Goal: Task Accomplishment & Management: Manage account settings

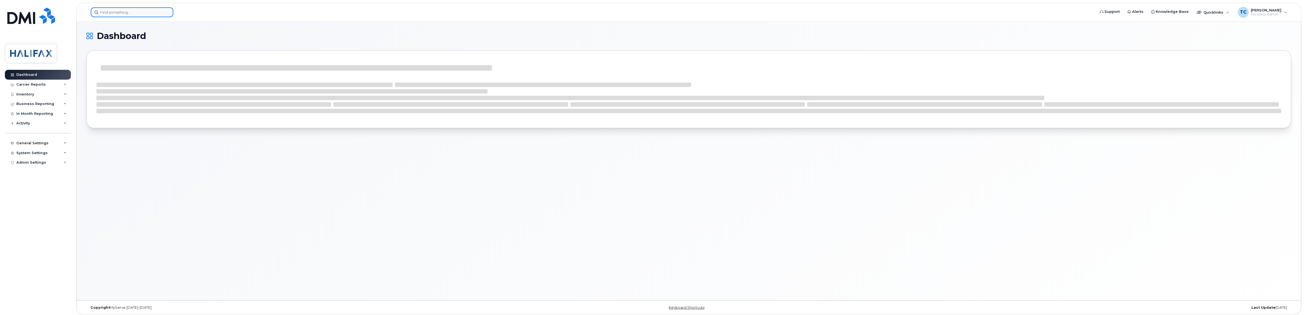
click at [122, 15] on input at bounding box center [132, 12] width 83 height 10
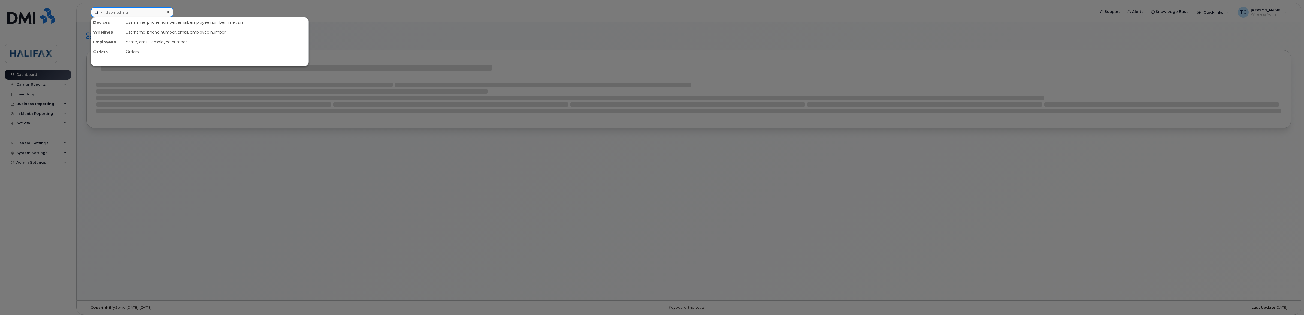
paste input "902-497-0695"
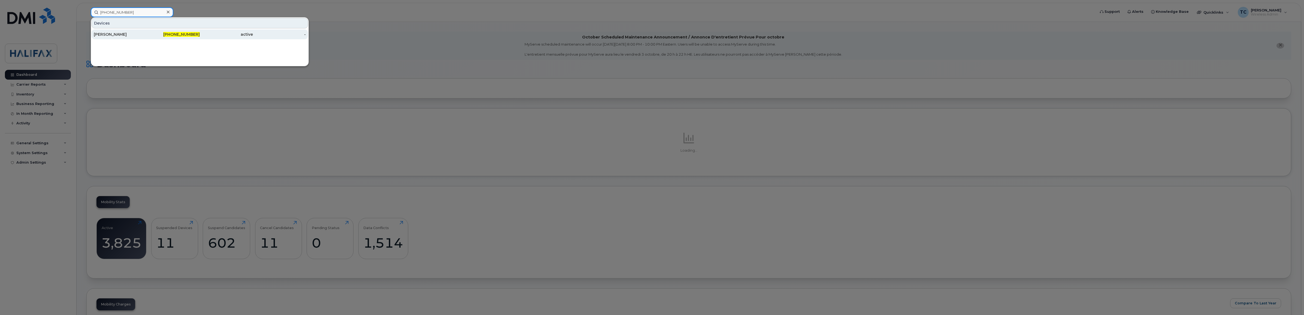
type input "902-497-0695"
click at [117, 34] on div "Melissa Mac Donald" at bounding box center [120, 34] width 53 height 5
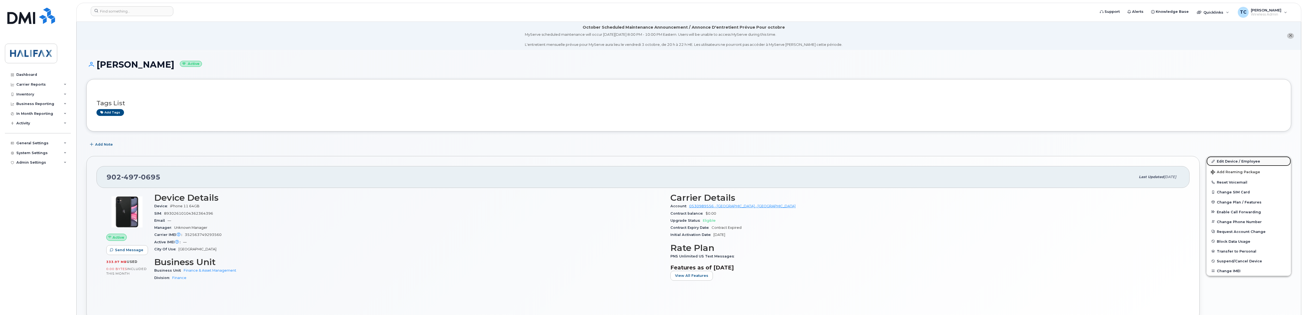
click at [1233, 162] on link "Edit Device / Employee" at bounding box center [1249, 161] width 84 height 10
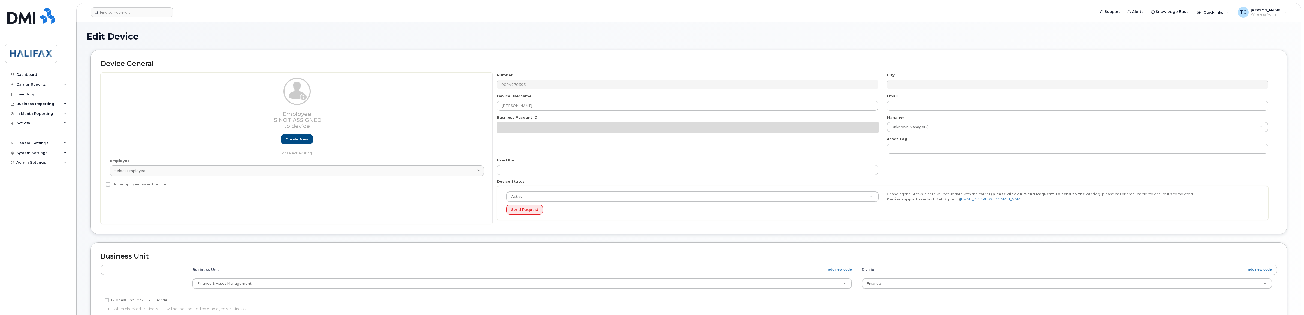
select select "29637101"
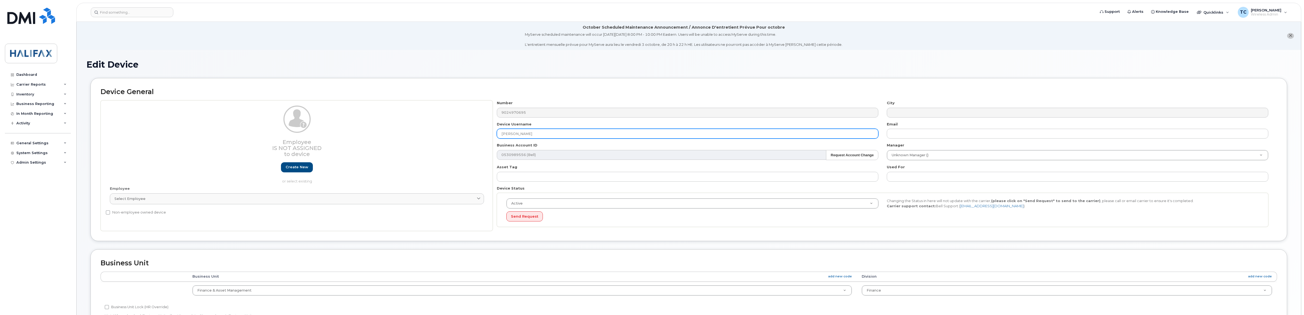
drag, startPoint x: 563, startPoint y: 133, endPoint x: 427, endPoint y: 131, distance: 136.0
click at [427, 131] on div "Employee Is not assigned to device Create new or select existing Employee Selec…" at bounding box center [689, 165] width 1177 height 131
paste input "[PERSON_NAME]"
type input "Vivan Prabhakar"
click at [642, 222] on div "Active Active Suspended Cancelled Send Request Changing the Status in here will…" at bounding box center [883, 210] width 772 height 34
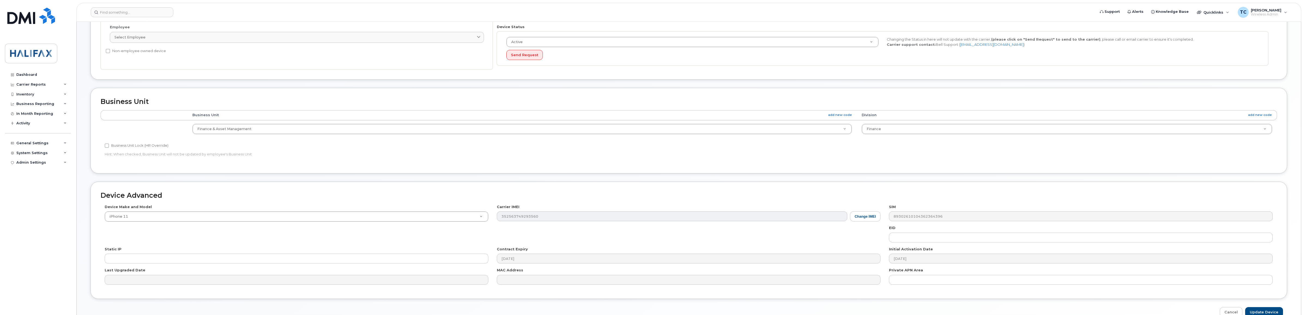
scroll to position [192, 0]
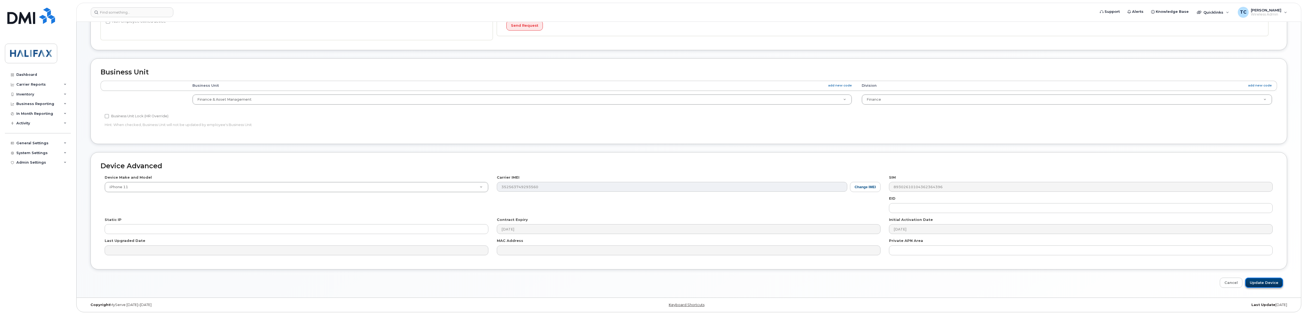
click at [1264, 280] on input "Update Device" at bounding box center [1264, 282] width 38 height 10
type input "Saving..."
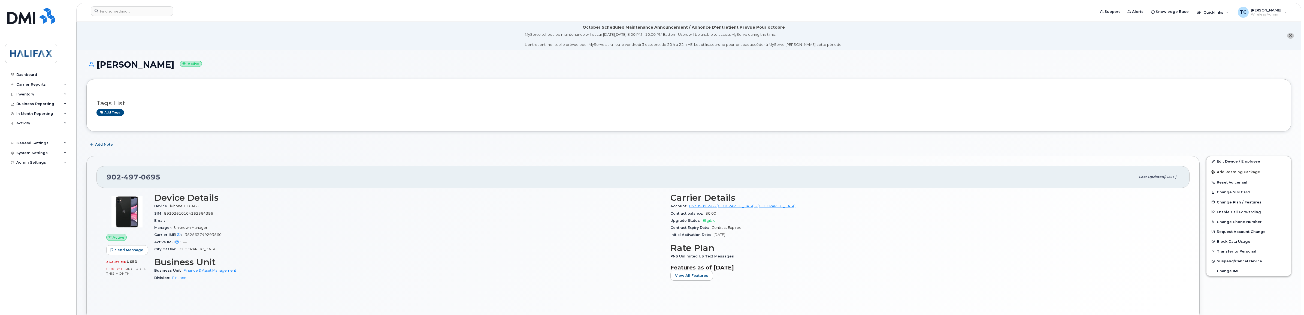
click at [518, 120] on div "Tags List Add tags" at bounding box center [688, 105] width 1185 height 32
click at [29, 76] on div "Dashboard" at bounding box center [26, 75] width 21 height 4
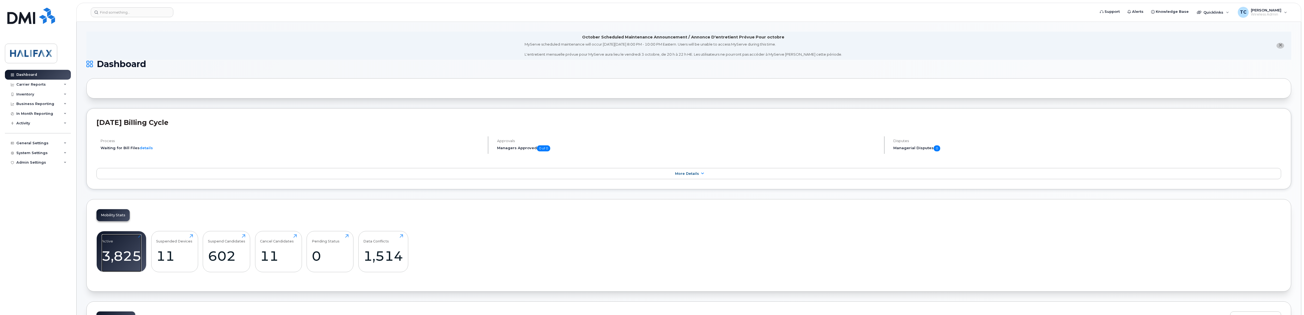
drag, startPoint x: 123, startPoint y: 256, endPoint x: 155, endPoint y: 245, distance: 34.5
click at [123, 256] on div "3,825" at bounding box center [122, 256] width 40 height 16
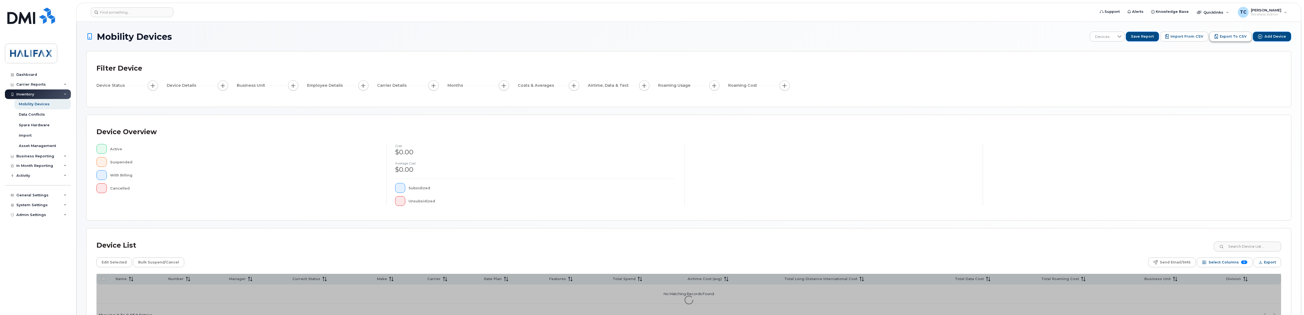
click at [1237, 36] on span "Export to CSV" at bounding box center [1233, 36] width 27 height 5
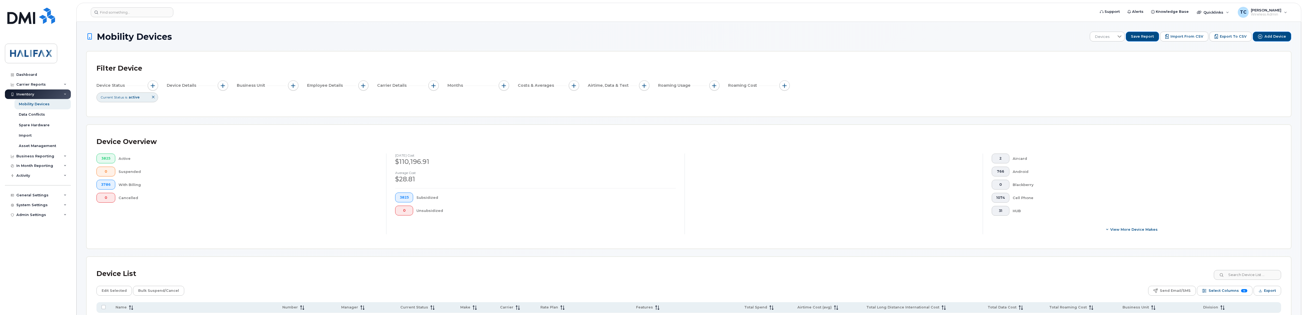
click at [1036, 96] on div "Device Status Current Status is active Device Details Business Unit Employee De…" at bounding box center [688, 91] width 1185 height 22
click at [35, 75] on div "Dashboard" at bounding box center [26, 75] width 21 height 4
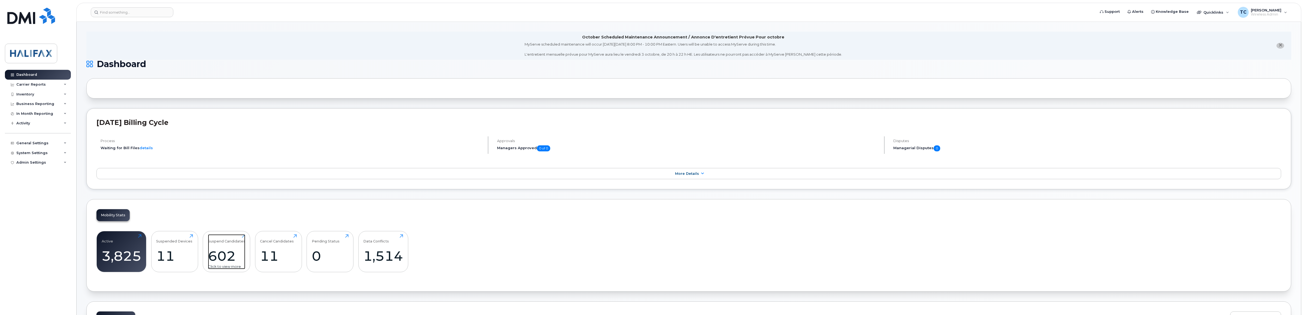
click at [224, 253] on div "602" at bounding box center [226, 256] width 37 height 16
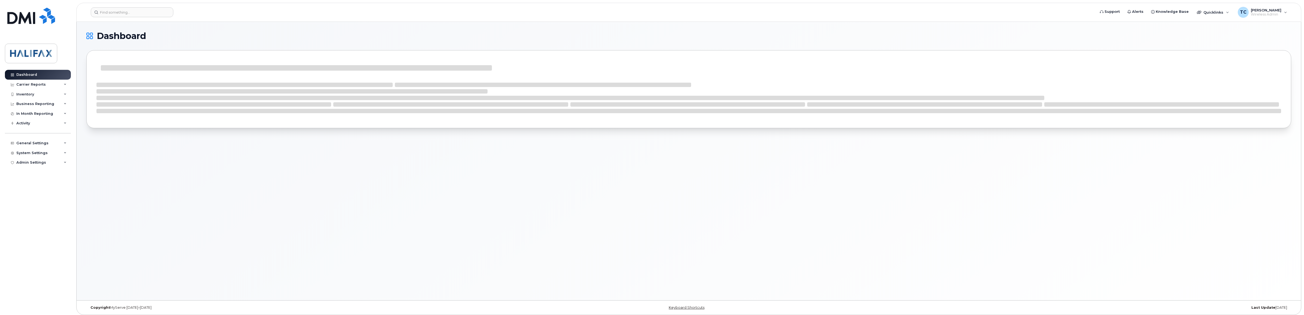
click at [348, 183] on div "Dashboard" at bounding box center [689, 161] width 1225 height 278
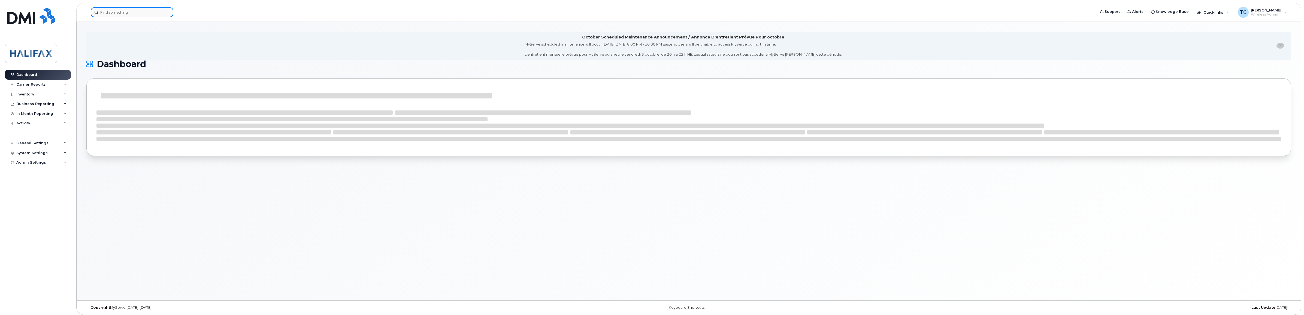
click at [151, 11] on input at bounding box center [132, 12] width 83 height 10
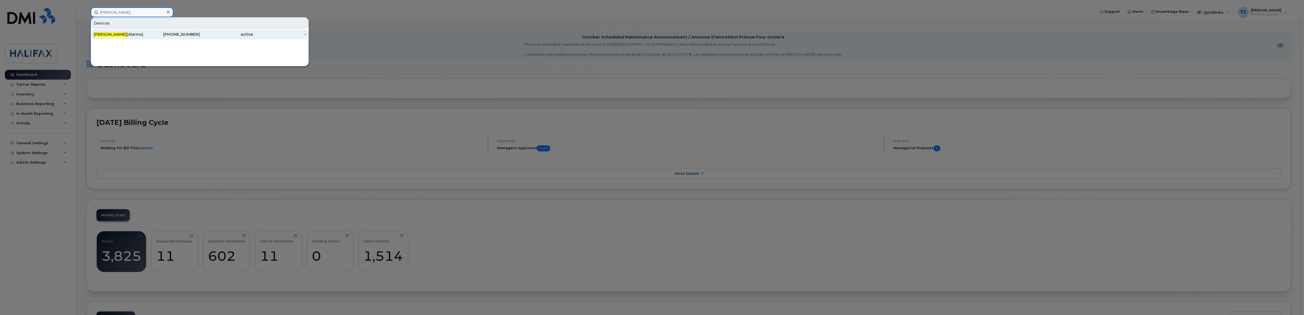
type input "heather martin"
click at [135, 34] on div "Heather Martin (Alarms)" at bounding box center [120, 34] width 53 height 5
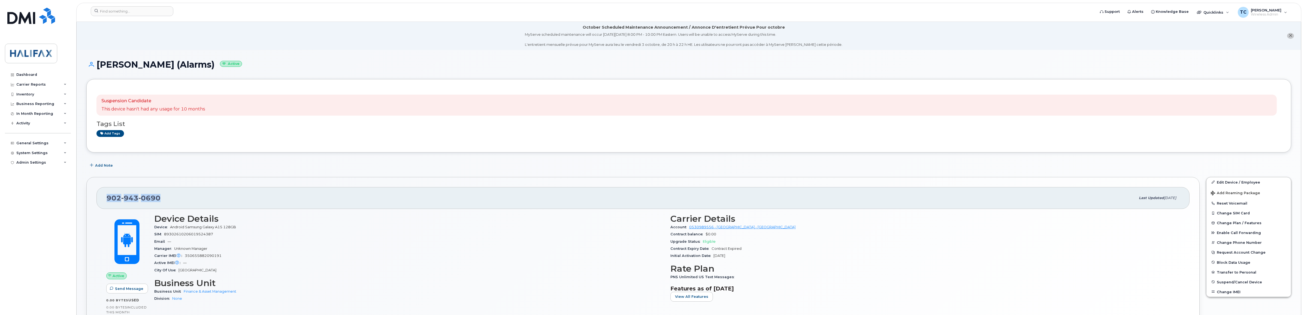
drag, startPoint x: 164, startPoint y: 198, endPoint x: 100, endPoint y: 198, distance: 64.3
click at [100, 198] on div "902 943 0690 Last updated Sep 17, 2024" at bounding box center [642, 198] width 1093 height 22
copy span "902 943 0690"
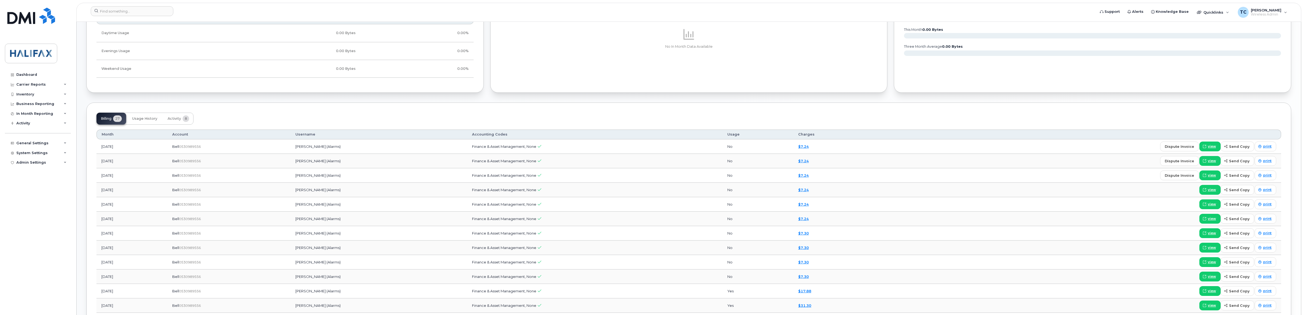
scroll to position [409, 0]
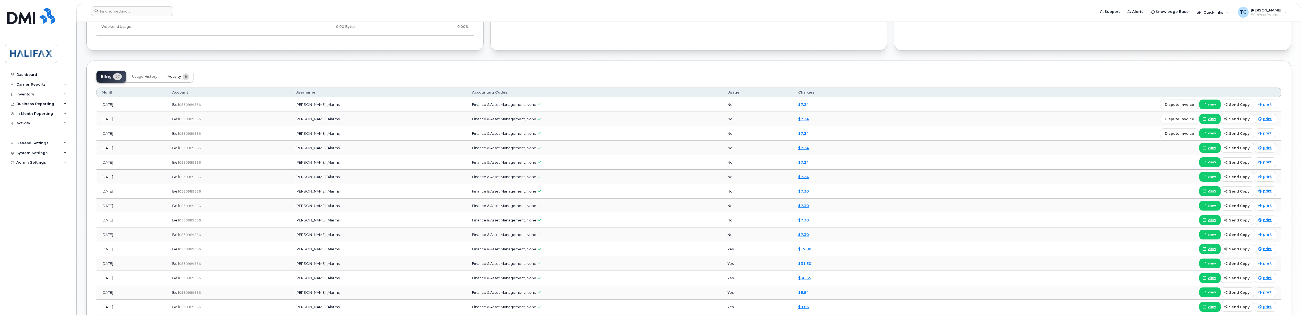
click at [172, 75] on span "Activity" at bounding box center [174, 76] width 13 height 4
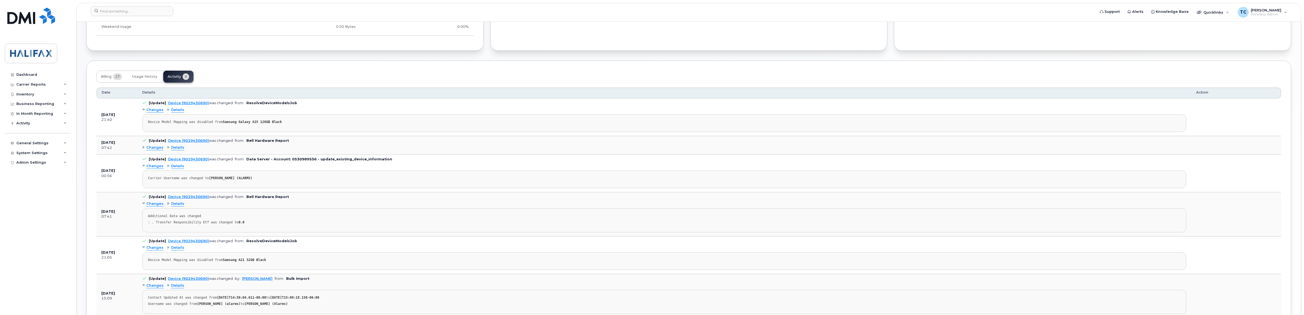
click at [178, 167] on span "Details" at bounding box center [177, 166] width 13 height 5
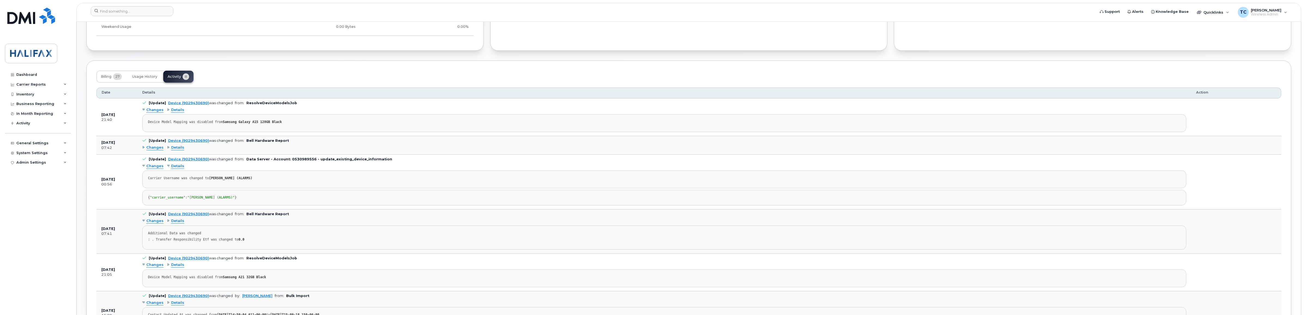
click at [156, 149] on span "Changes" at bounding box center [154, 147] width 17 height 5
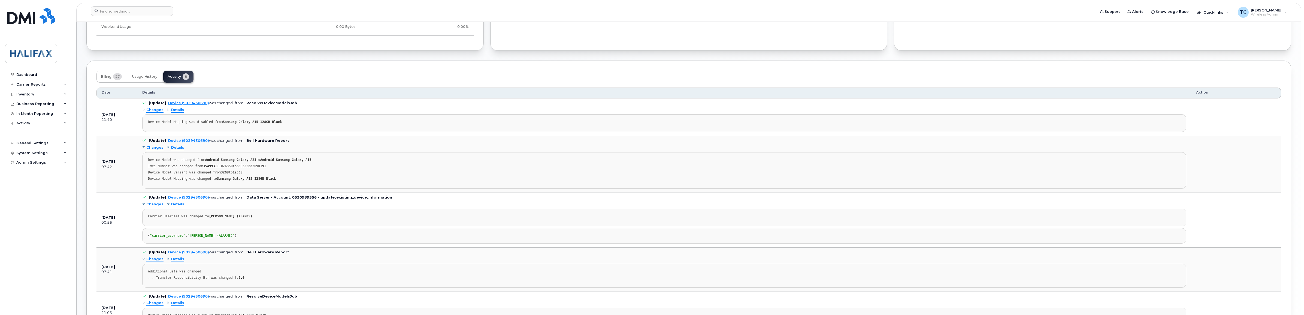
click at [174, 148] on span "Details" at bounding box center [177, 147] width 13 height 5
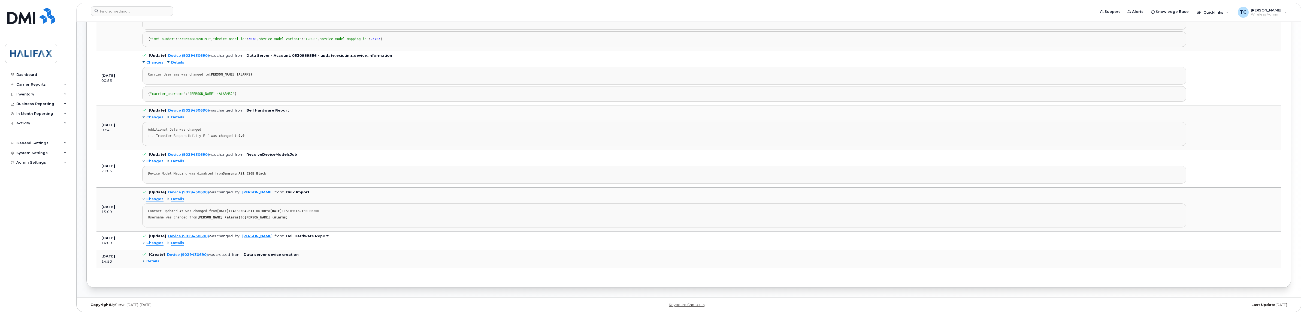
scroll to position [579, 0]
drag, startPoint x: 1042, startPoint y: 36, endPoint x: 994, endPoint y: 20, distance: 50.3
click at [1042, 37] on div "{ "imei_number" : "350655882090191" , "device_model_id" : 3078 , "device_model_…" at bounding box center [664, 39] width 1033 height 4
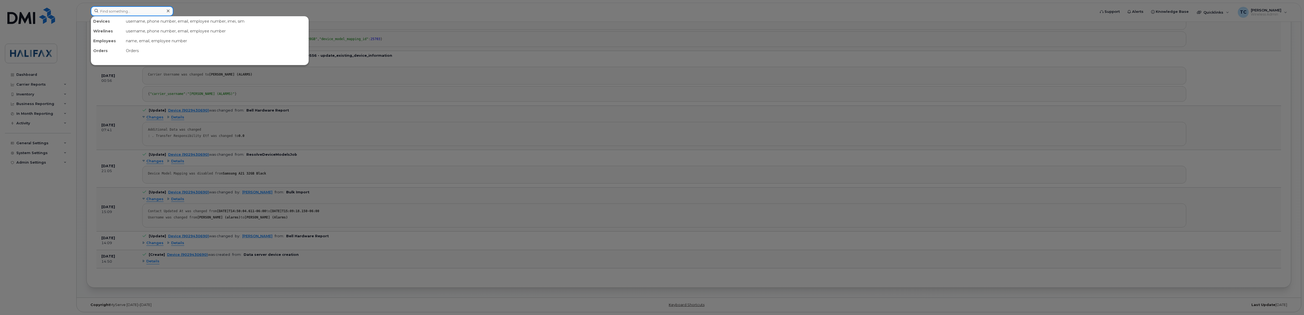
click at [138, 7] on input at bounding box center [132, 11] width 83 height 10
paste input "Vicki-Lynn Lynch"
click at [118, 11] on input "Vicki-Lynn Lynch" at bounding box center [132, 11] width 83 height 10
type input "Vicki Lynch"
click at [110, 34] on span "Vicki Lynch" at bounding box center [110, 33] width 33 height 5
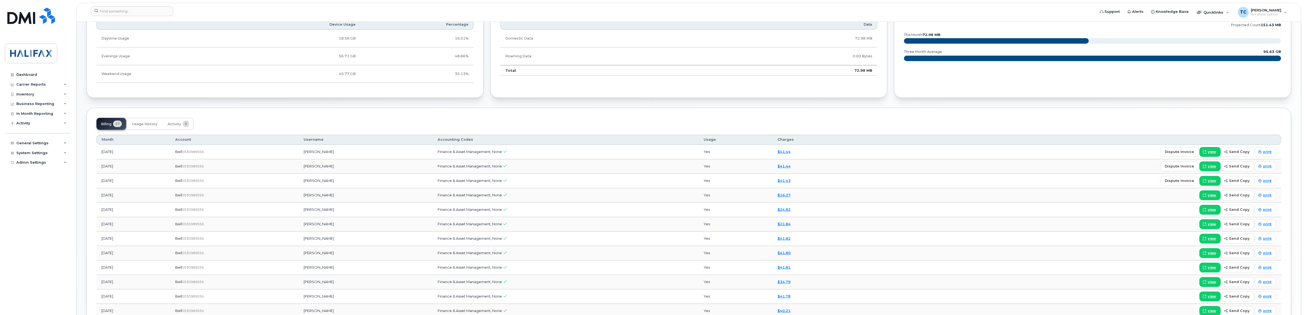
scroll to position [337, 0]
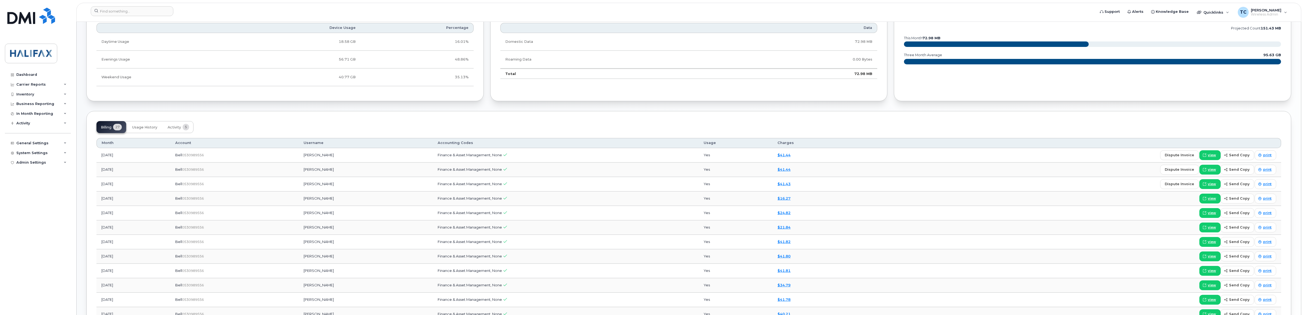
click at [1058, 93] on div "In Month Data projected count 151.43 MB this month 72.98 MB three month average…" at bounding box center [1092, 52] width 397 height 99
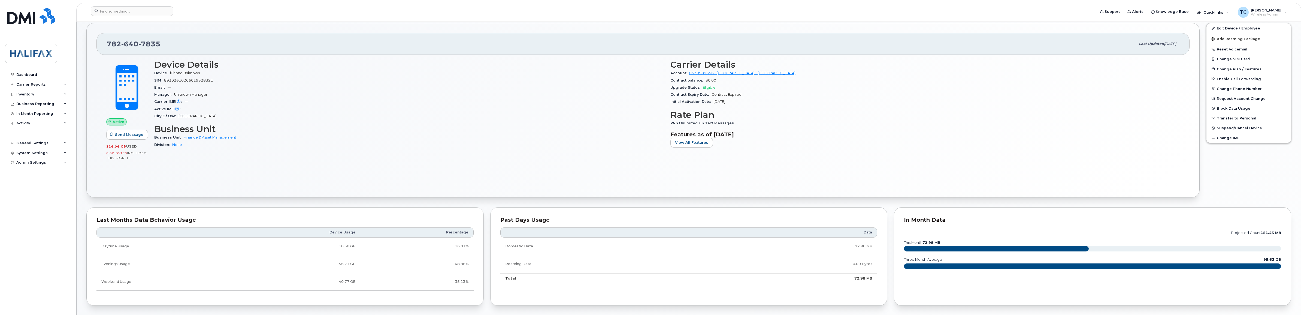
scroll to position [0, 0]
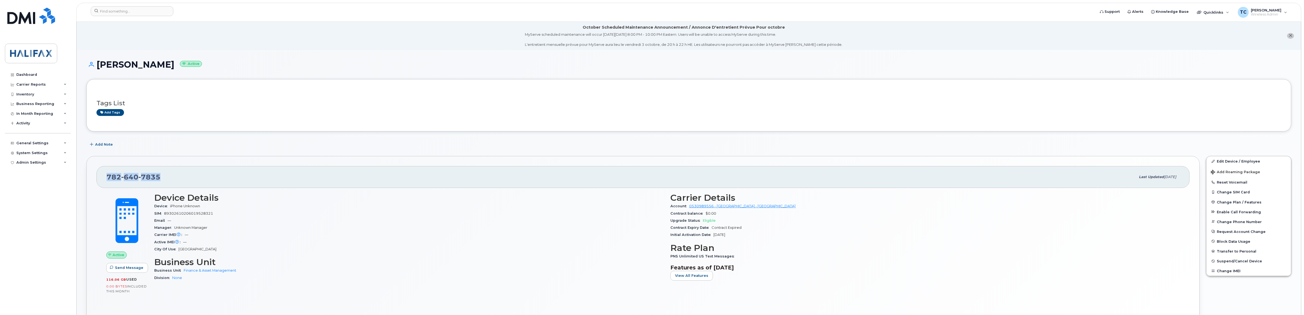
drag, startPoint x: 163, startPoint y: 176, endPoint x: 107, endPoint y: 177, distance: 56.4
click at [107, 177] on div "[PHONE_NUMBER]" at bounding box center [621, 176] width 1029 height 11
copy span "[PHONE_NUMBER]"
click at [1102, 74] on div "[PERSON_NAME] Active" at bounding box center [688, 69] width 1205 height 19
click at [138, 11] on input at bounding box center [132, 11] width 83 height 10
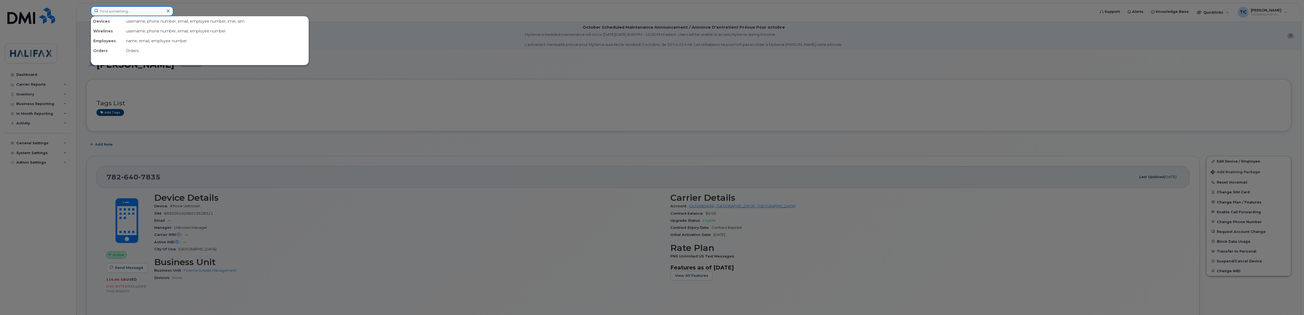
paste input "Robert Baird"
type input "R"
type input "Baird"
click at [127, 34] on span "Baird" at bounding box center [143, 33] width 33 height 5
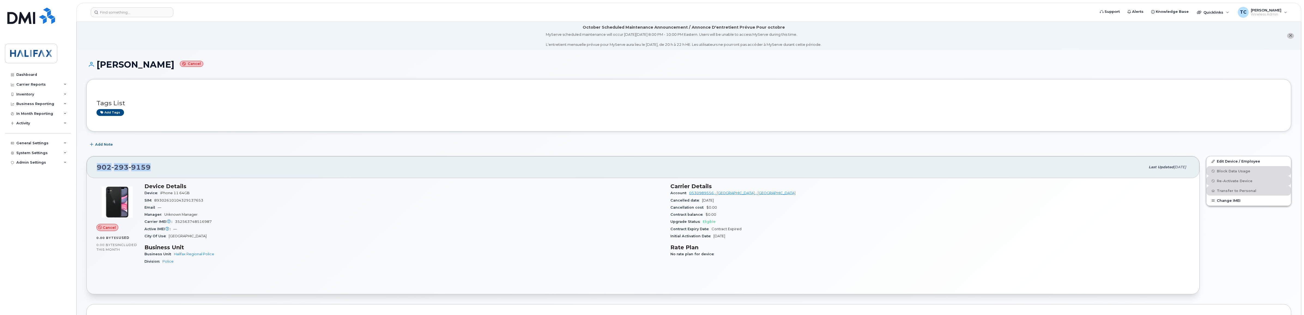
drag, startPoint x: 142, startPoint y: 167, endPoint x: 258, endPoint y: 150, distance: 117.9
copy span "[PHONE_NUMBER]"
drag, startPoint x: 1172, startPoint y: 71, endPoint x: 1091, endPoint y: 54, distance: 83.3
click at [1172, 71] on div "Robbie Baird Cancel" at bounding box center [688, 69] width 1205 height 19
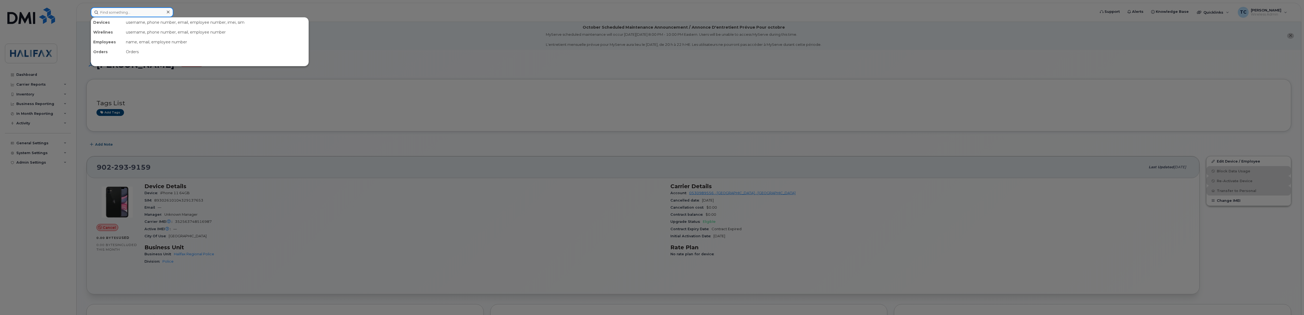
click at [143, 14] on input at bounding box center [132, 12] width 83 height 10
paste input "Masiel Betancourt"
drag, startPoint x: 123, startPoint y: 11, endPoint x: 46, endPoint y: 10, distance: 77.2
click at [86, 10] on div "Masiel No results" at bounding box center [591, 12] width 1010 height 10
drag, startPoint x: 134, startPoint y: 13, endPoint x: 9, endPoint y: 8, distance: 125.2
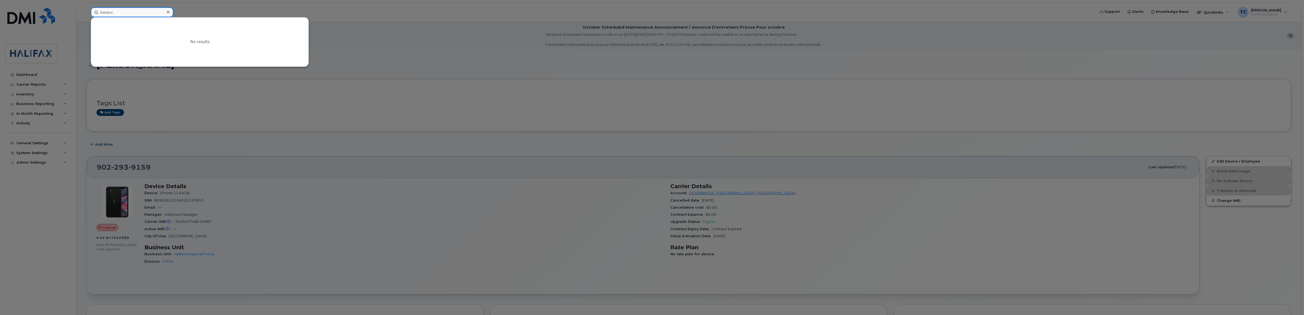
click at [86, 8] on div "betanc No results" at bounding box center [591, 12] width 1010 height 10
click at [210, 89] on div at bounding box center [652, 157] width 1304 height 315
click at [154, 11] on input "bircker" at bounding box center [132, 12] width 83 height 10
type input "b"
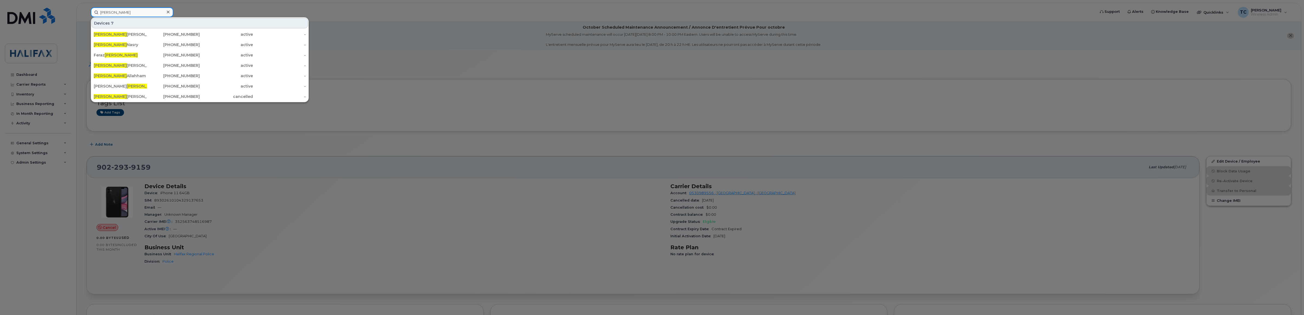
drag, startPoint x: 129, startPoint y: 12, endPoint x: 57, endPoint y: 13, distance: 72.8
click at [86, 13] on div "ahmed Devices 7 Ahmed Abdel Hameid 902-220-4749 active - Ahmed Nasry 902-478-04…" at bounding box center [591, 12] width 1010 height 10
paste input "Patricia Snair"
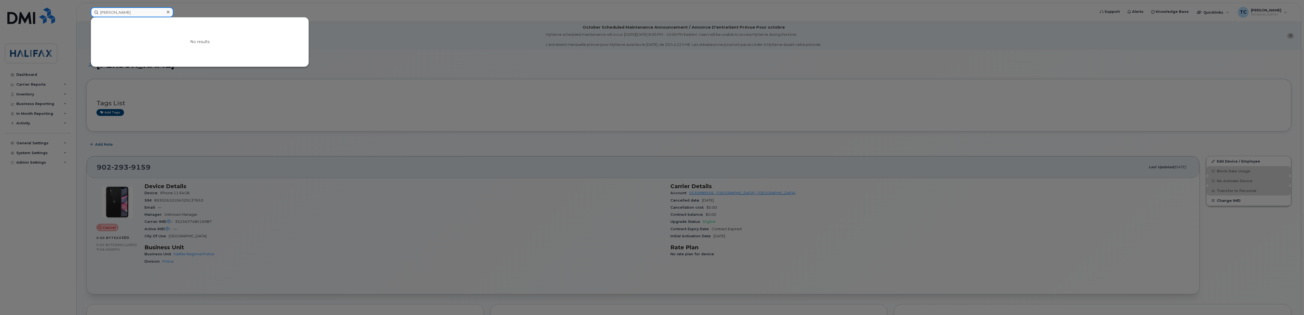
drag, startPoint x: 114, startPoint y: 11, endPoint x: 53, endPoint y: 6, distance: 60.5
click at [86, 7] on div "Patricia Snair No results" at bounding box center [591, 12] width 1010 height 10
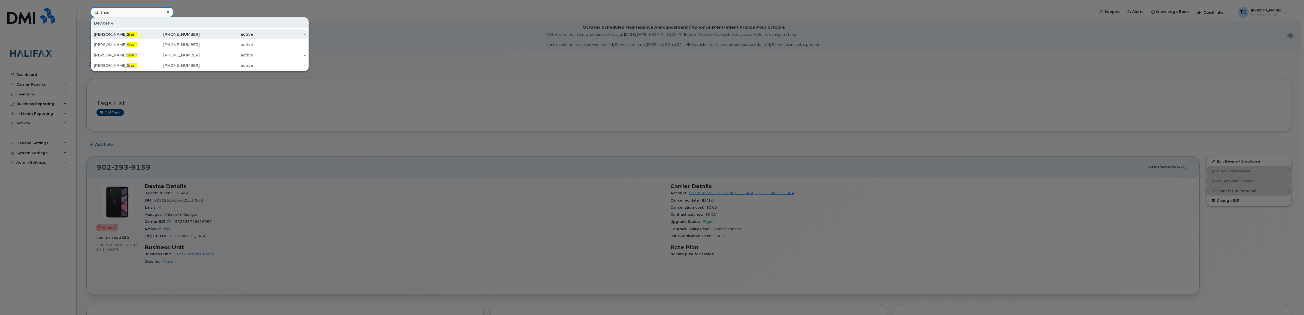
type input "Snair"
click at [127, 34] on span "Snair" at bounding box center [132, 34] width 10 height 5
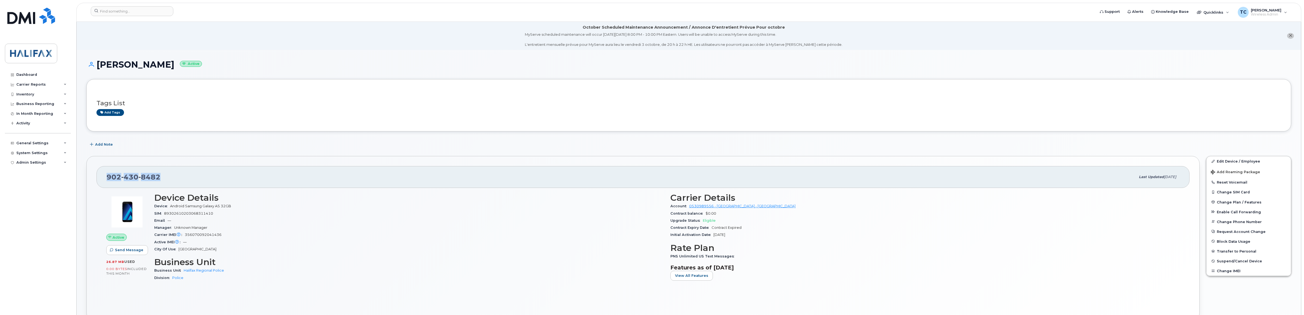
drag, startPoint x: 164, startPoint y: 174, endPoint x: 95, endPoint y: 178, distance: 69.1
click at [95, 178] on div "[PHONE_NUMBER] Last updated [DATE] Active Send Message 26.87 MB  used 0.00 Byte…" at bounding box center [642, 238] width 1113 height 164
copy span "[PHONE_NUMBER]"
click at [134, 11] on input at bounding box center [132, 11] width 83 height 10
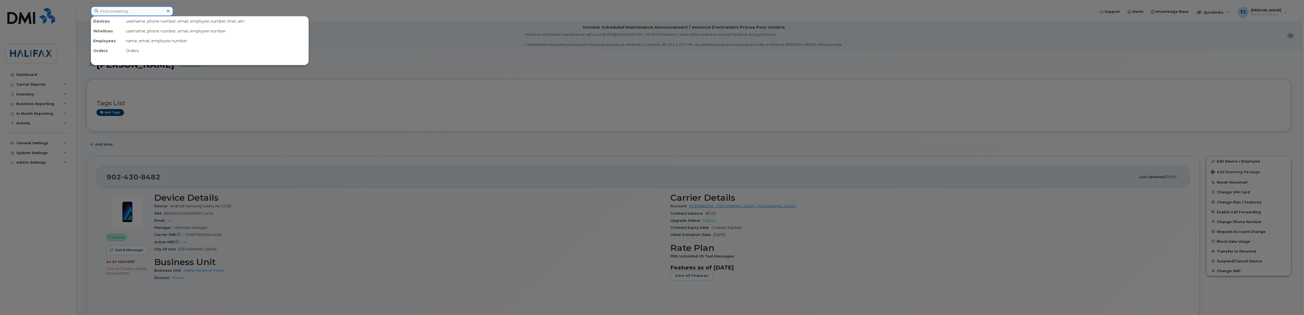
paste input "[PERSON_NAME]"
click at [111, 10] on input "[PERSON_NAME]" at bounding box center [132, 11] width 83 height 10
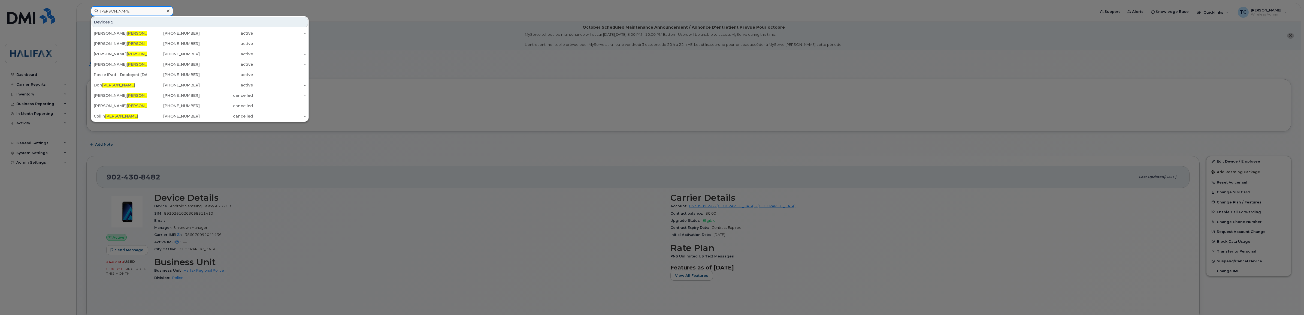
drag, startPoint x: 134, startPoint y: 11, endPoint x: 41, endPoint y: 7, distance: 92.5
click at [86, 7] on div "[PERSON_NAME] Devices 9 [PERSON_NAME] [PHONE_NUMBER] active - [PERSON_NAME] [PH…" at bounding box center [591, 12] width 1010 height 12
paste input "[PERSON_NAME]"
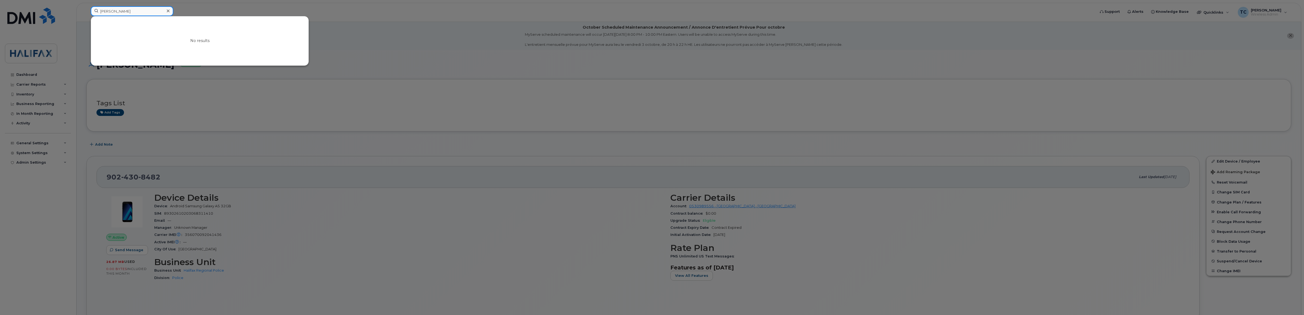
click at [122, 10] on input "[PERSON_NAME]" at bounding box center [132, 11] width 83 height 10
drag, startPoint x: 156, startPoint y: 10, endPoint x: 67, endPoint y: 10, distance: 89.4
click at [86, 10] on div "[PERSON_NAME] No results" at bounding box center [591, 12] width 1010 height 12
paste input "[PERSON_NAME]"
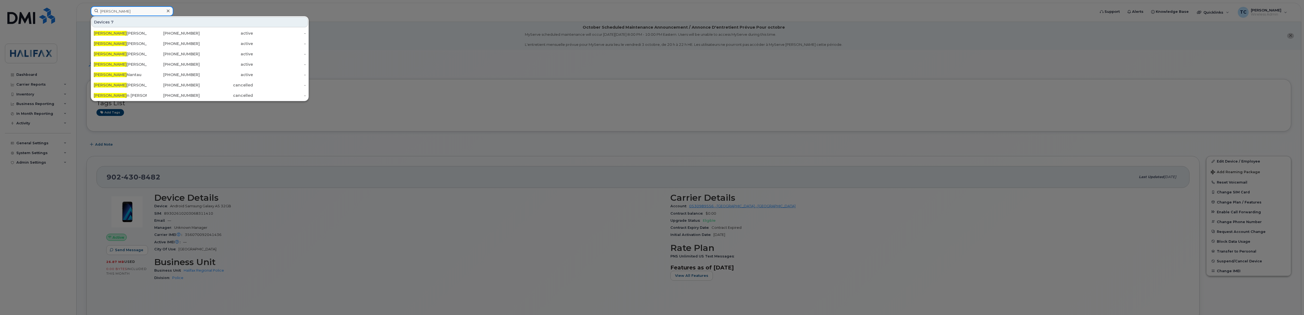
drag, startPoint x: 132, startPoint y: 10, endPoint x: 66, endPoint y: 11, distance: 66.5
click at [86, 11] on div "[PERSON_NAME] 7 [PERSON_NAME] [PHONE_NUMBER] active - [PERSON_NAME] [PHONE_NUMB…" at bounding box center [591, 12] width 1010 height 12
paste input "[PERSON_NAME]"
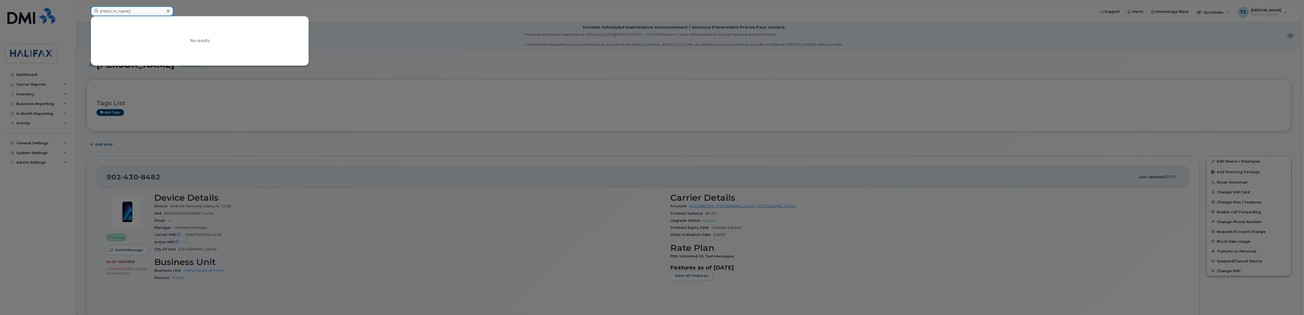
drag, startPoint x: 116, startPoint y: 10, endPoint x: 58, endPoint y: 10, distance: 58.1
click at [86, 10] on div "[PERSON_NAME] No results" at bounding box center [591, 12] width 1010 height 12
drag, startPoint x: 122, startPoint y: 8, endPoint x: 60, endPoint y: 7, distance: 61.9
click at [86, 7] on div "Bourque Devices 2 Mark Bourque 902-221-8501 active - Jermaine Mom bourque tte 9…" at bounding box center [591, 12] width 1010 height 12
paste input "Amanda Rodgers"
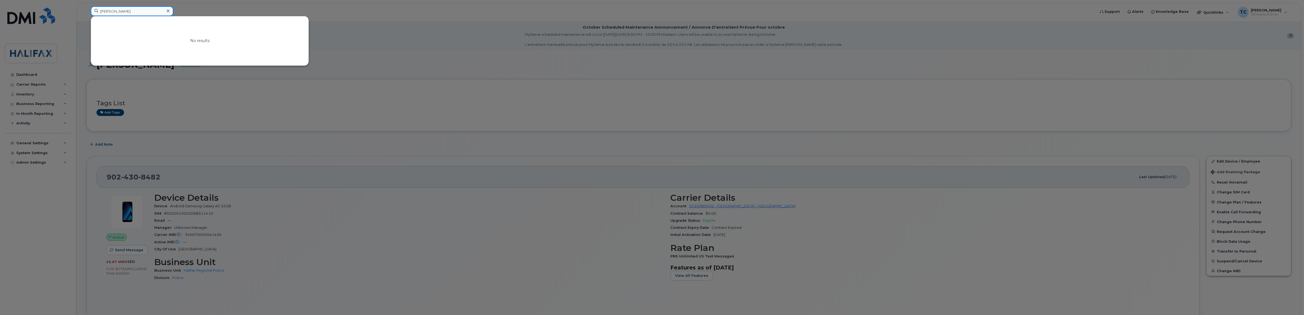
click at [128, 11] on input "Amanda Rodgers" at bounding box center [132, 11] width 83 height 10
drag, startPoint x: 142, startPoint y: 11, endPoint x: 20, endPoint y: 9, distance: 122.1
click at [86, 9] on div "Amanda Rodgers No results" at bounding box center [591, 12] width 1010 height 12
paste input "Scott Elia"
drag, startPoint x: 134, startPoint y: 11, endPoint x: 51, endPoint y: 9, distance: 82.4
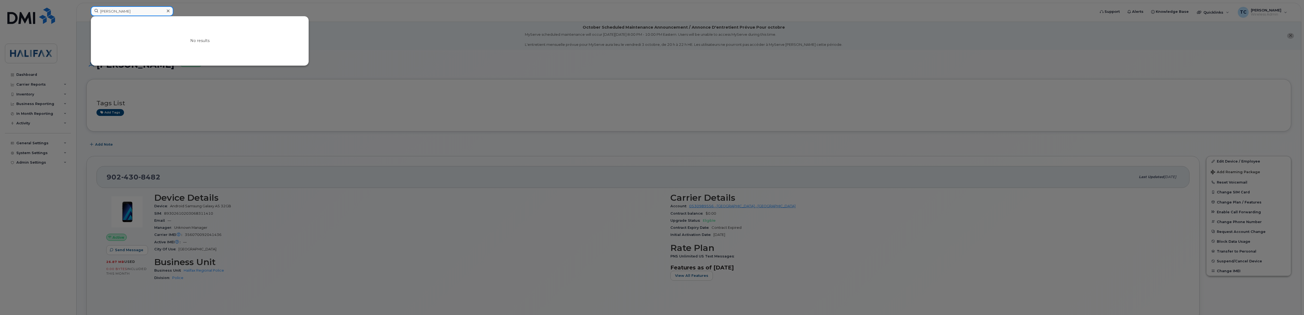
click at [86, 9] on div "Scott Elias No results" at bounding box center [591, 12] width 1010 height 12
paste input "Kristine Fraser"
drag, startPoint x: 139, startPoint y: 12, endPoint x: 21, endPoint y: 10, distance: 118.3
click at [86, 10] on div "Kristine Fraser No results" at bounding box center [591, 12] width 1010 height 12
paste input "[PERSON_NAME]"
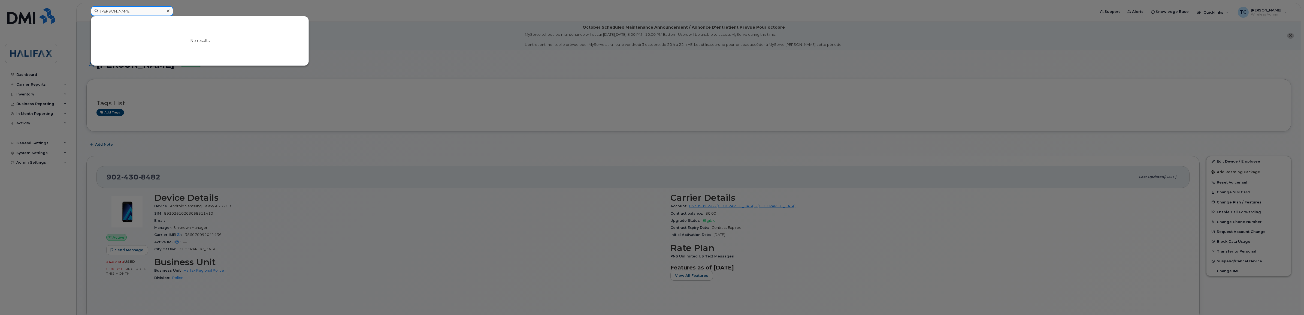
drag, startPoint x: 114, startPoint y: 12, endPoint x: -32, endPoint y: 6, distance: 146.5
type input "Goodland"
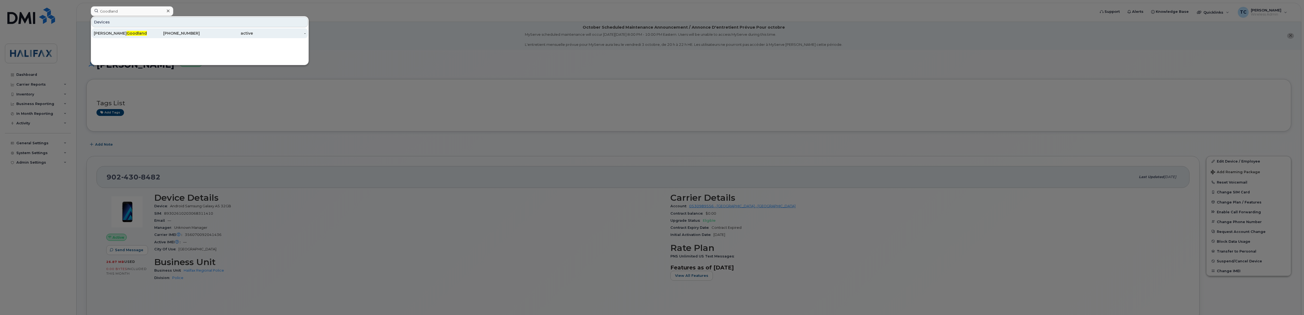
click at [111, 34] on div "Victoria Pierce Goodland" at bounding box center [120, 33] width 53 height 5
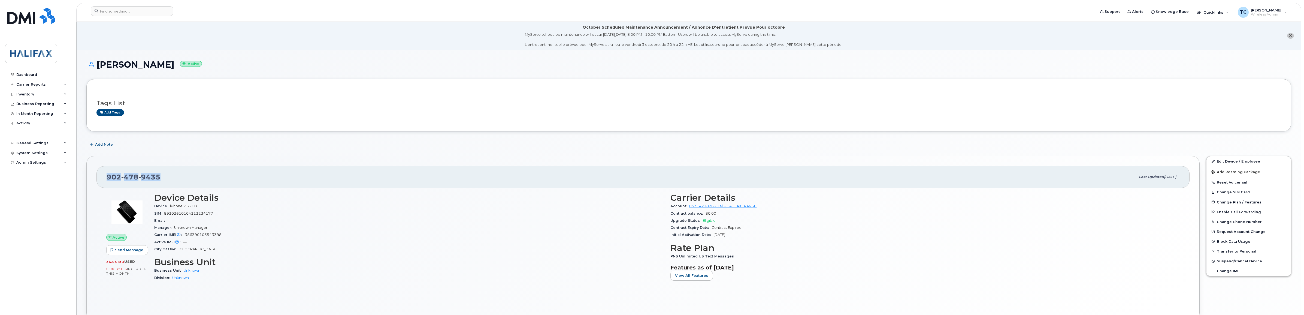
drag, startPoint x: 168, startPoint y: 174, endPoint x: 98, endPoint y: 179, distance: 70.2
click at [98, 179] on div "[PHONE_NUMBER] Last updated [DATE]" at bounding box center [642, 177] width 1093 height 22
copy span "[PHONE_NUMBER]"
click at [140, 12] on input at bounding box center [132, 11] width 83 height 10
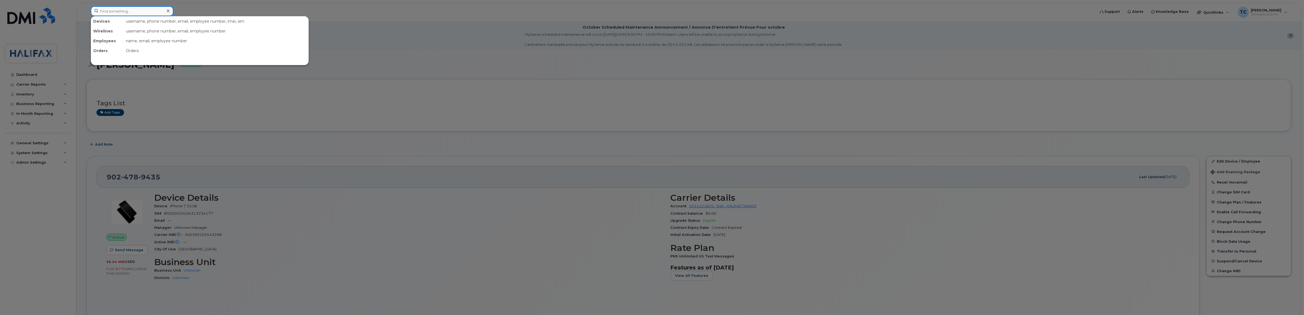
paste input "[PERSON_NAME] [GEOGRAPHIC_DATA]"
drag, startPoint x: 140, startPoint y: 12, endPoint x: -92, endPoint y: 6, distance: 232.0
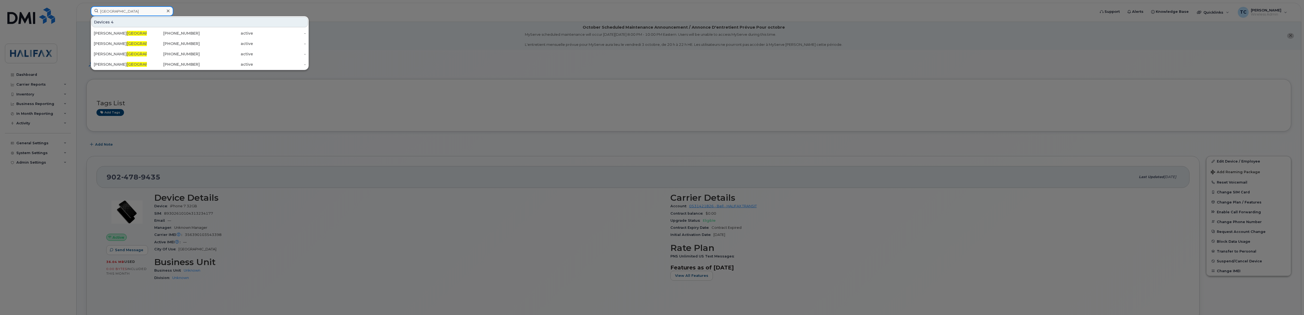
drag, startPoint x: 150, startPoint y: 13, endPoint x: -36, endPoint y: 20, distance: 186.3
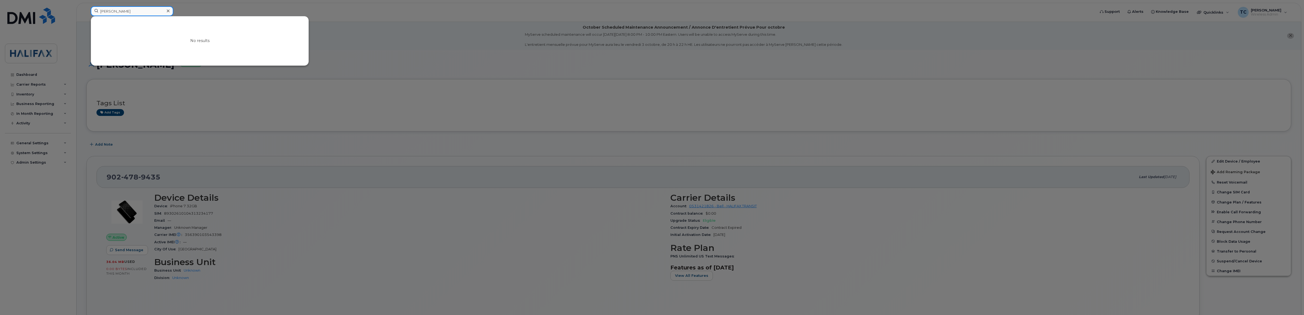
drag, startPoint x: 123, startPoint y: 10, endPoint x: -71, endPoint y: 9, distance: 194.9
drag, startPoint x: 122, startPoint y: 10, endPoint x: 47, endPoint y: 4, distance: 74.9
click at [86, 6] on div "balzan No results" at bounding box center [591, 12] width 1010 height 12
paste input "Danielle Verreault"
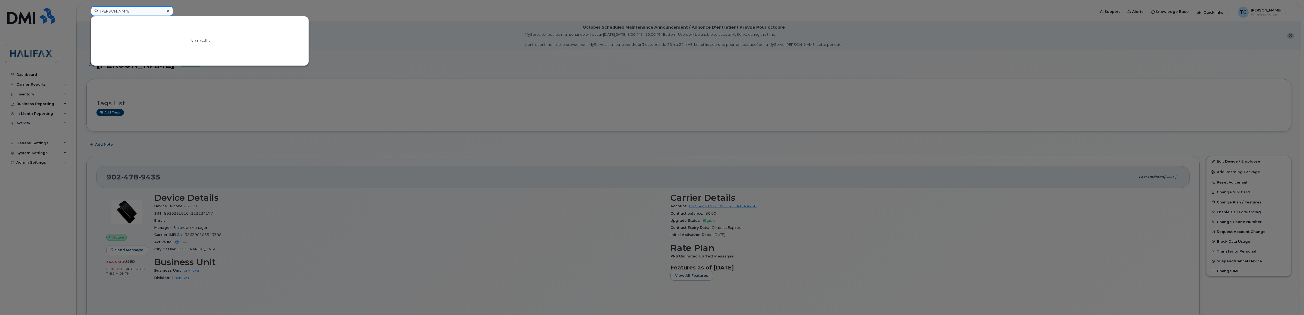
drag, startPoint x: 116, startPoint y: 11, endPoint x: 44, endPoint y: 11, distance: 72.0
click at [86, 11] on div "Danielle Verreault No results" at bounding box center [591, 12] width 1010 height 12
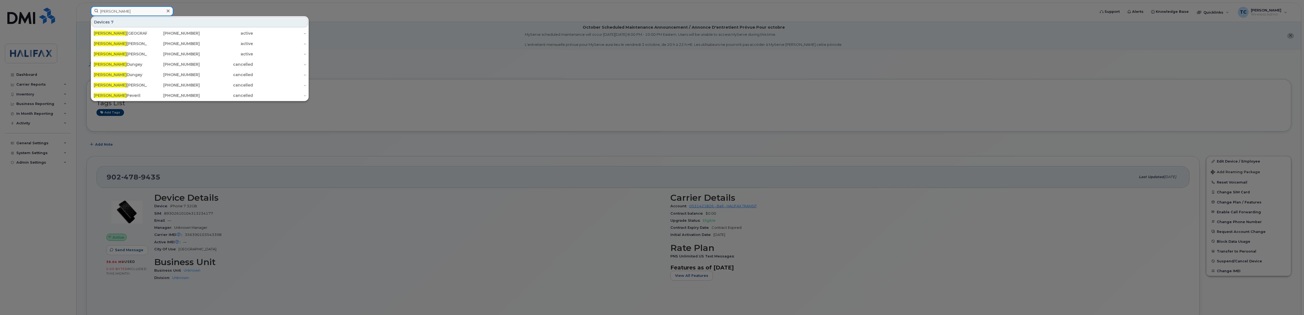
drag, startPoint x: 143, startPoint y: 11, endPoint x: -4, endPoint y: 8, distance: 146.9
paste input "Bill Brown"
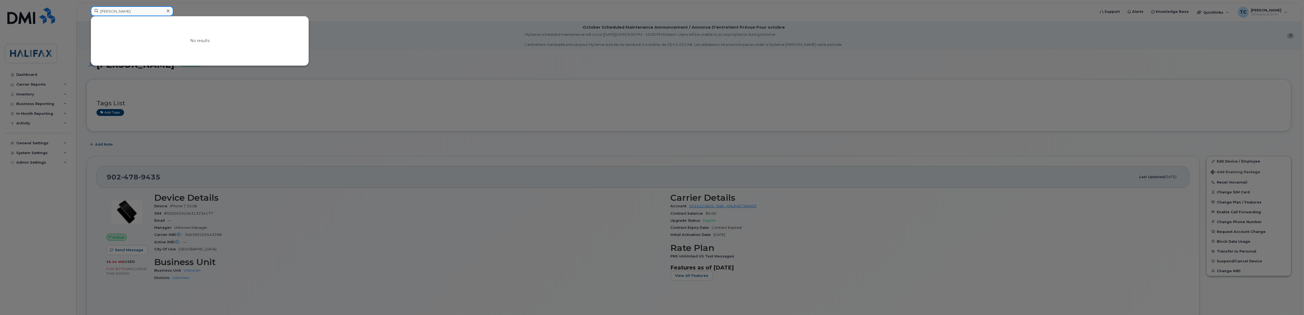
drag, startPoint x: 155, startPoint y: 10, endPoint x: -13, endPoint y: 10, distance: 168.4
paste input "Travis Pelley"
drag, startPoint x: 130, startPoint y: 13, endPoint x: 29, endPoint y: 2, distance: 101.8
click at [86, 6] on div "Travis Pelley No results" at bounding box center [591, 12] width 1010 height 12
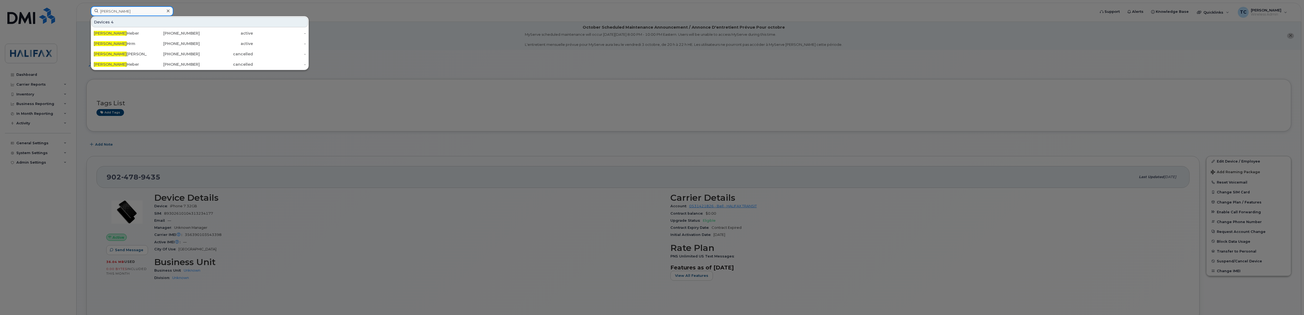
drag, startPoint x: 128, startPoint y: 11, endPoint x: 40, endPoint y: 2, distance: 88.9
click at [86, 6] on div "vanessa Devices 4 Vanessa Heber 902-483-3698 active - Vanessa Hrm 902-266-2762 …" at bounding box center [591, 12] width 1010 height 12
paste input "Amanda Thurbide"
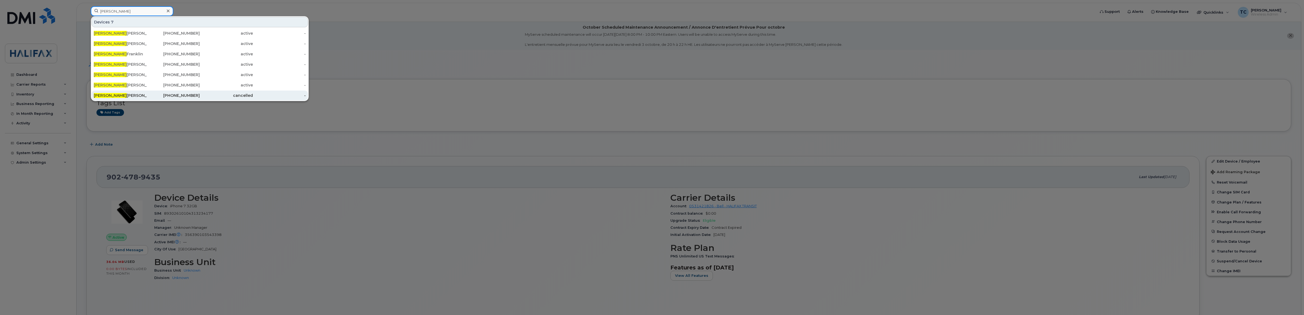
type input "Amanda"
click at [119, 97] on div "Amanda Conrad" at bounding box center [120, 95] width 53 height 5
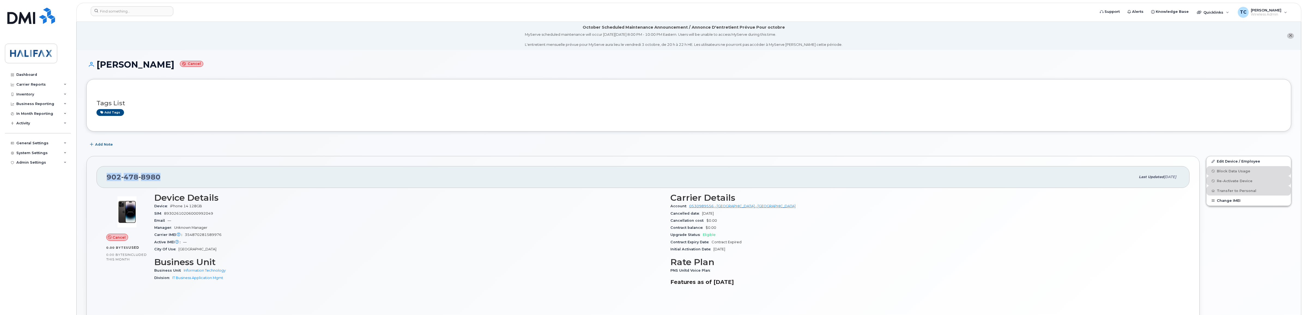
drag, startPoint x: 167, startPoint y: 177, endPoint x: 85, endPoint y: 176, distance: 82.3
click at [85, 176] on div "902 478 8980 Last updated Feb 27, 2025 Cancel 0.00 Bytes  used 0.00 Bytes  incl…" at bounding box center [643, 240] width 1120 height 175
copy span "902 478 8980"
click at [132, 11] on input at bounding box center [132, 11] width 83 height 10
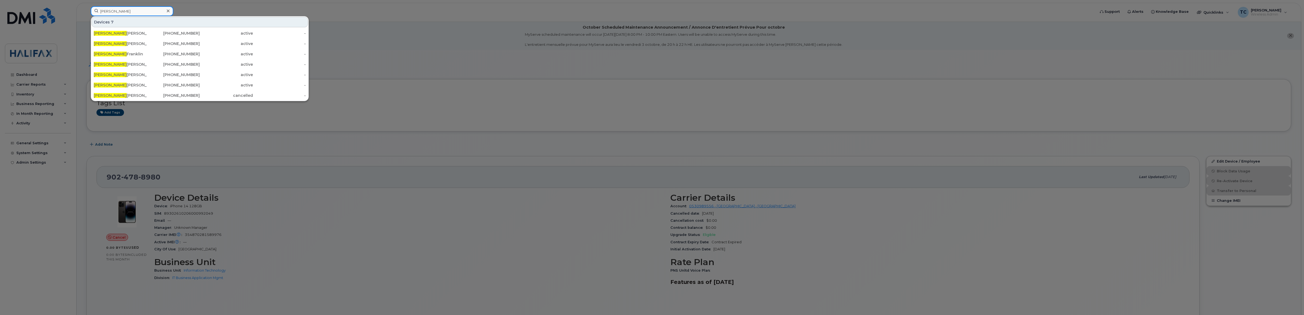
drag, startPoint x: 150, startPoint y: 13, endPoint x: -6, endPoint y: 4, distance: 156.4
paste input "Jillian Marryatt"
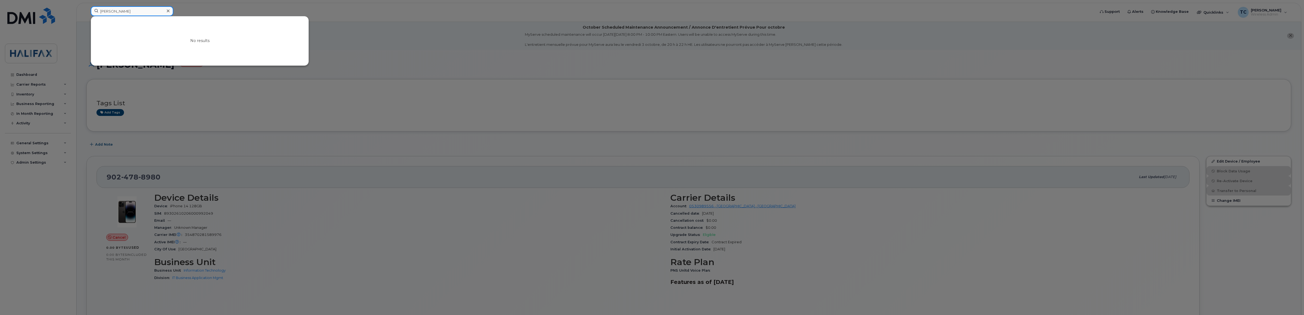
drag, startPoint x: 112, startPoint y: 10, endPoint x: 56, endPoint y: 5, distance: 55.8
click at [86, 6] on div "Jillian Marryatt No results" at bounding box center [591, 12] width 1010 height 12
drag, startPoint x: 121, startPoint y: 10, endPoint x: 18, endPoint y: 7, distance: 103.1
click at [86, 7] on div "Marryatt No results" at bounding box center [591, 12] width 1010 height 12
paste input "Caroline Graham"
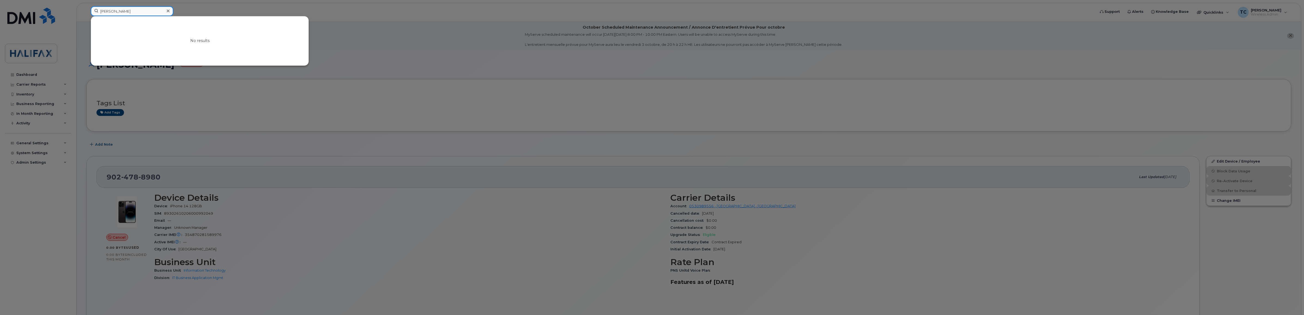
drag, startPoint x: 50, startPoint y: 9, endPoint x: -86, endPoint y: 4, distance: 136.1
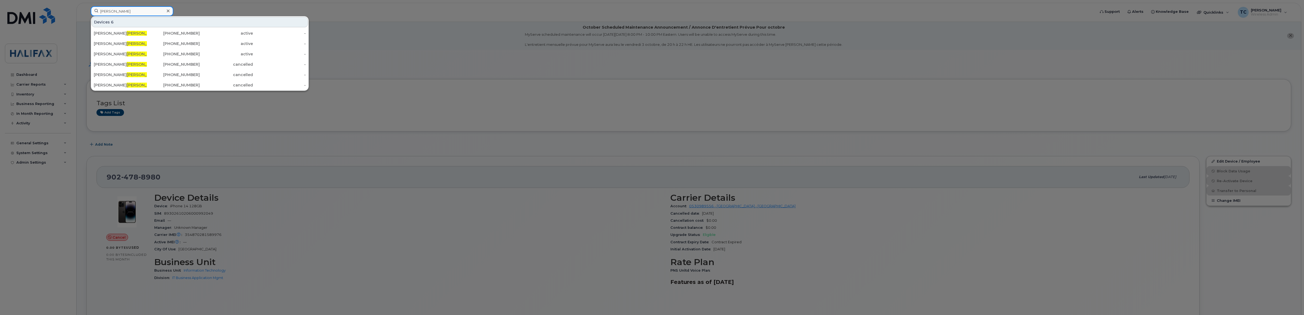
drag, startPoint x: 131, startPoint y: 12, endPoint x: 38, endPoint y: 2, distance: 93.8
click at [86, 6] on div "graham Devices 6 Debra Graham 902-399-8046 active - Gordon Graham 902-456-1682 …" at bounding box center [591, 12] width 1010 height 12
paste input "Maliha Azhar"
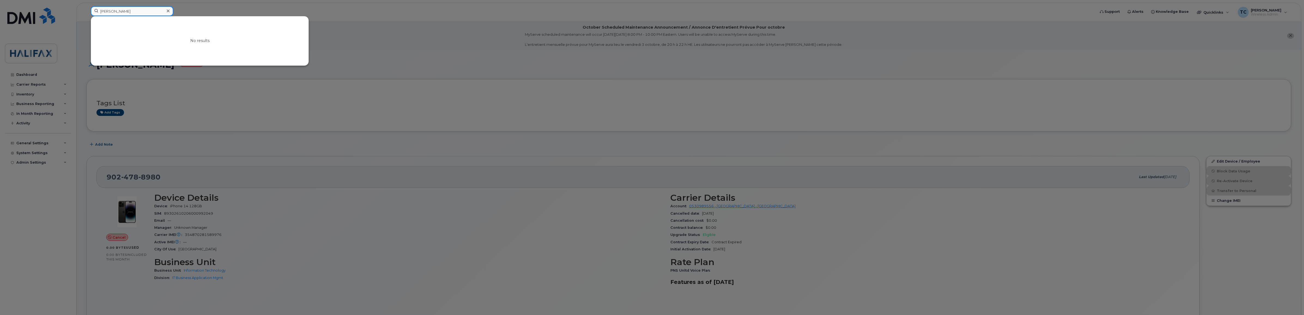
drag, startPoint x: 134, startPoint y: 13, endPoint x: 28, endPoint y: 8, distance: 106.2
click at [86, 8] on div "Maliha Azhar No results" at bounding box center [591, 12] width 1010 height 12
paste input "Amanda Reddick"
drag, startPoint x: 134, startPoint y: 10, endPoint x: 32, endPoint y: 11, distance: 101.9
click at [86, 11] on div "Amanda Reddick No results" at bounding box center [591, 12] width 1010 height 12
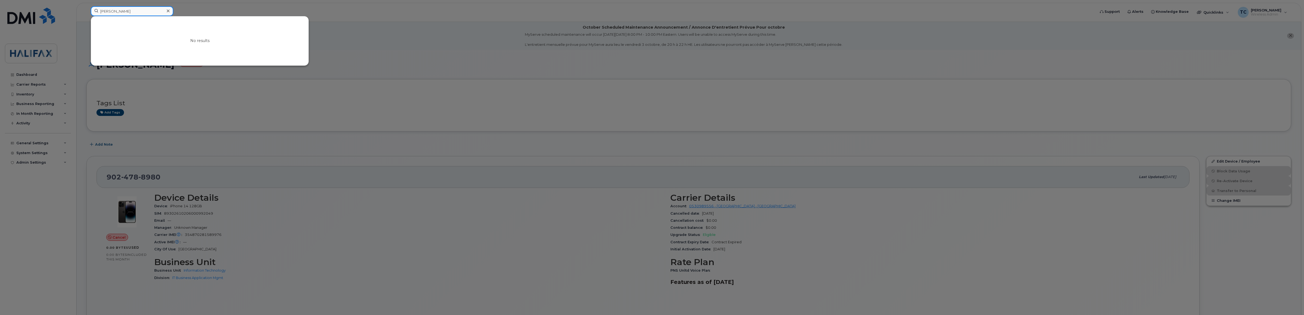
paste input "Elyse Moir"
drag, startPoint x: 122, startPoint y: 9, endPoint x: 43, endPoint y: 3, distance: 79.3
click at [86, 6] on div "Elyse Moir No results" at bounding box center [591, 12] width 1010 height 12
paste input "Katelyn George"
type input "Katelyn George"
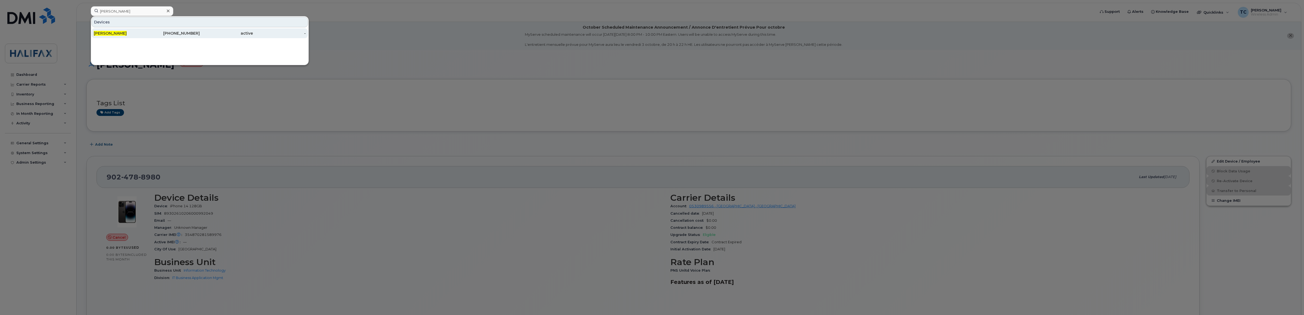
click at [112, 33] on span "Katelyn George" at bounding box center [110, 33] width 33 height 5
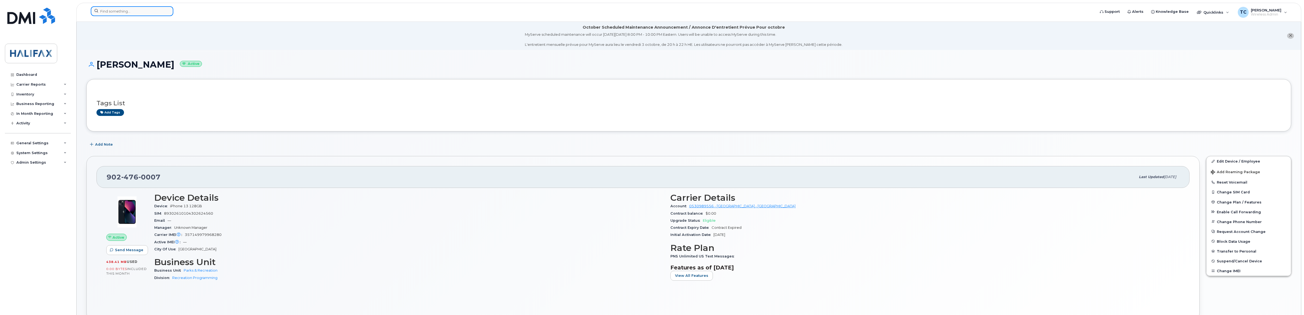
click at [128, 10] on input at bounding box center [132, 11] width 83 height 10
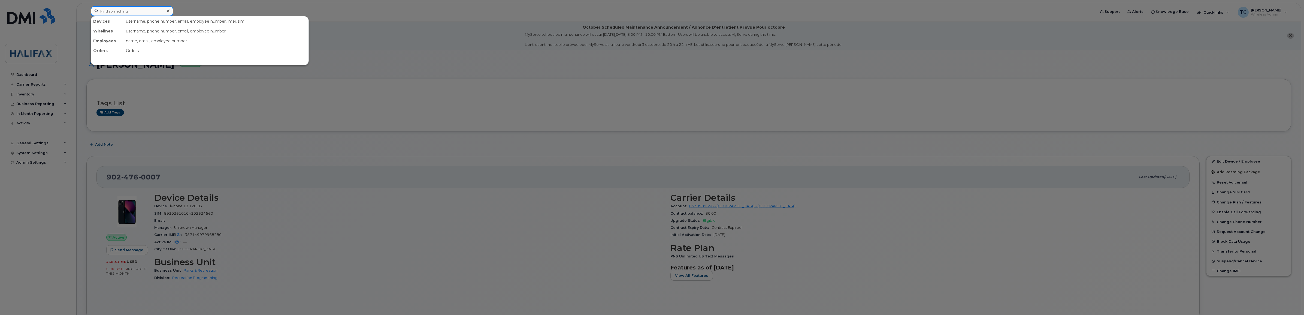
paste input "[PERSON_NAME]"
click at [345, 136] on div at bounding box center [652, 157] width 1304 height 315
click at [142, 8] on input "[PERSON_NAME]" at bounding box center [132, 11] width 83 height 10
paste input "[PERSON_NAME]"
drag, startPoint x: 150, startPoint y: 9, endPoint x: 59, endPoint y: 1, distance: 91.2
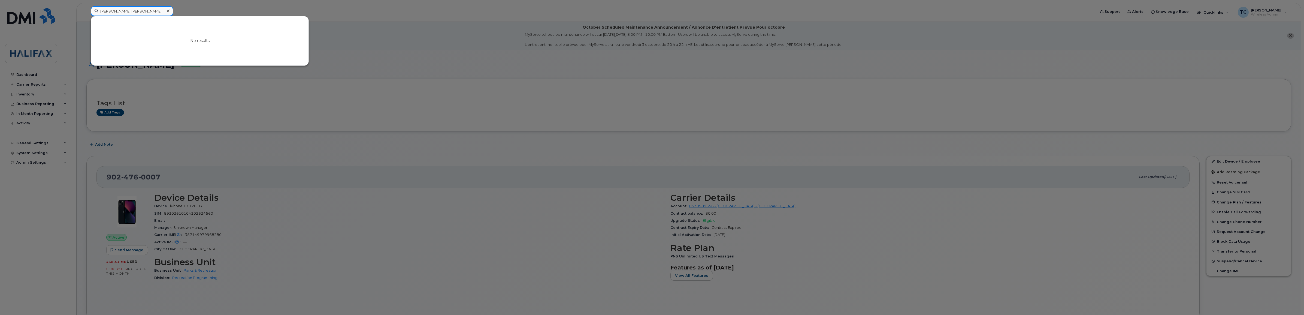
click at [86, 6] on div "Ashlee BevisChance Fulton No results" at bounding box center [591, 12] width 1010 height 12
paste input
type input "[PERSON_NAME]"
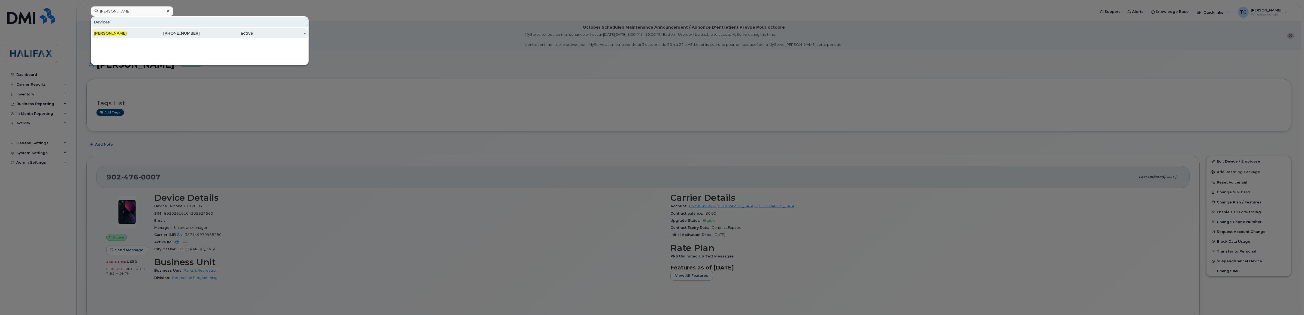
click at [114, 34] on span "[PERSON_NAME]" at bounding box center [110, 33] width 33 height 5
click at [151, 10] on input at bounding box center [132, 11] width 83 height 10
paste input "[PERSON_NAME]"
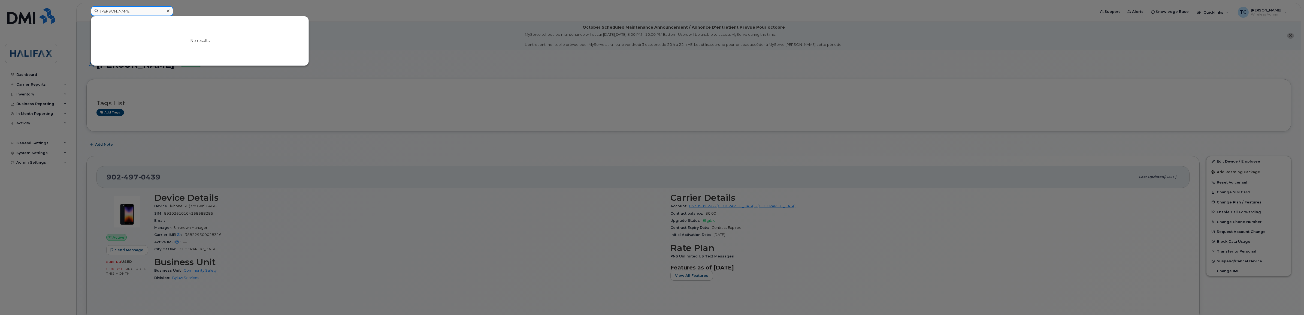
drag, startPoint x: 141, startPoint y: 9, endPoint x: 59, endPoint y: 13, distance: 82.4
click at [86, 13] on div "[PERSON_NAME] No results" at bounding box center [591, 12] width 1010 height 12
paste input "[PERSON_NAME]"
drag, startPoint x: 141, startPoint y: 10, endPoint x: 25, endPoint y: 8, distance: 115.6
click at [86, 8] on div "[PERSON_NAME] No results" at bounding box center [591, 12] width 1010 height 12
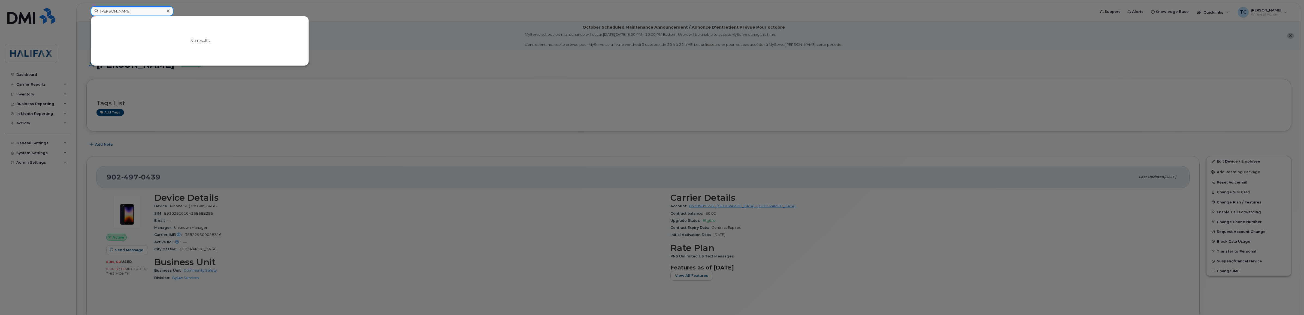
paste input "[PERSON_NAME]"
click at [473, 55] on div at bounding box center [652, 157] width 1304 height 315
click at [142, 10] on input "[PERSON_NAME]" at bounding box center [132, 11] width 83 height 10
paste input "9024308482"
drag, startPoint x: 150, startPoint y: 11, endPoint x: 32, endPoint y: 5, distance: 118.4
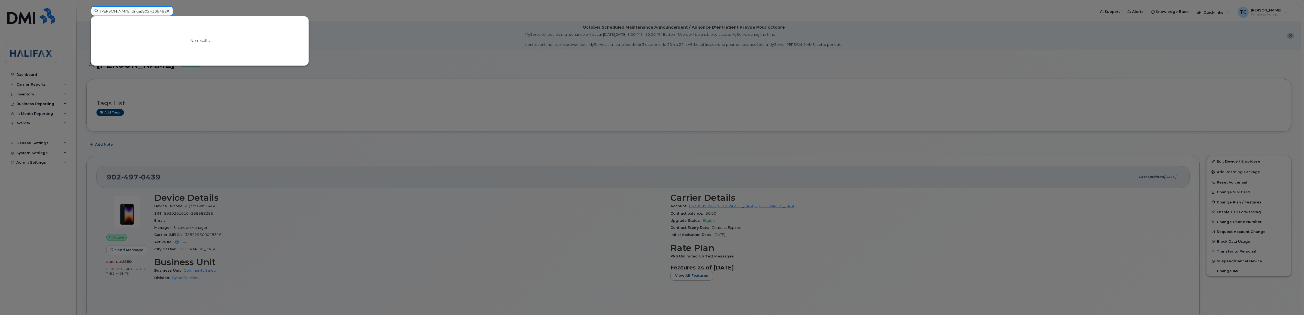
click at [86, 6] on div "[PERSON_NAME] Grigat9024308482 No results" at bounding box center [591, 12] width 1010 height 12
paste input
drag, startPoint x: 138, startPoint y: 12, endPoint x: 20, endPoint y: 13, distance: 117.2
click at [86, 13] on div "9024308482 Devices [PERSON_NAME] 902 - 430 - 8482 active -" at bounding box center [591, 12] width 1010 height 12
paste input "9430690"
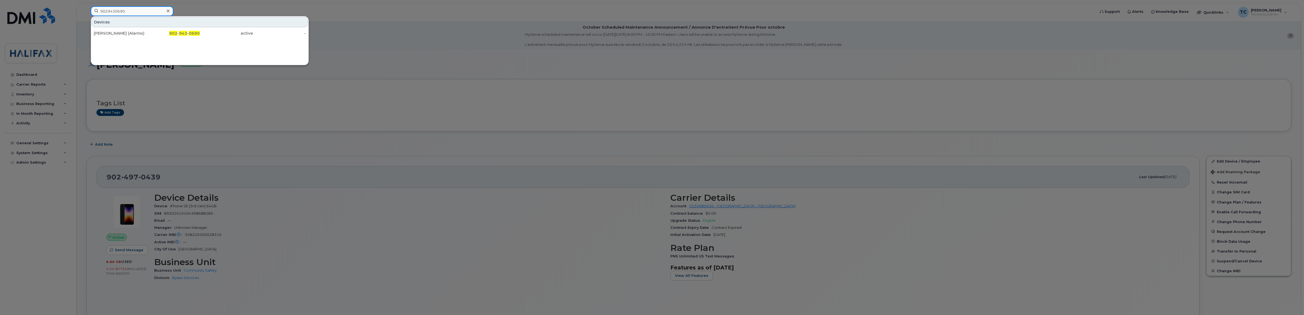
drag, startPoint x: 136, startPoint y: 14, endPoint x: 17, endPoint y: 9, distance: 118.7
click at [86, 9] on div "9029430690 Devices [PERSON_NAME] (Alarms) 902 - 943 - 0690 active -" at bounding box center [591, 12] width 1010 height 12
paste input "7826407835"
type input "7826407835"
click at [359, 42] on div at bounding box center [652, 157] width 1304 height 315
